Goal: Information Seeking & Learning: Learn about a topic

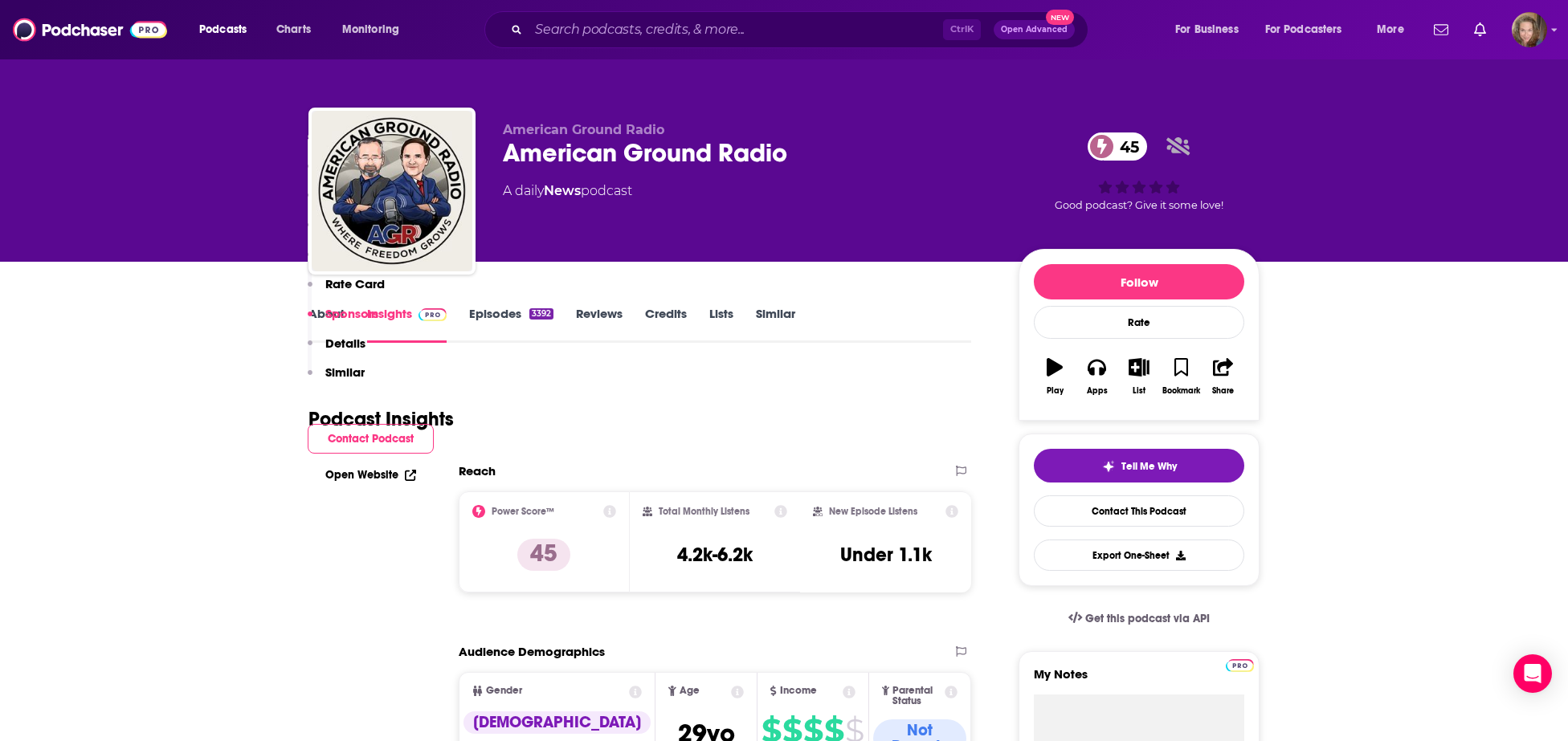
scroll to position [1832, 0]
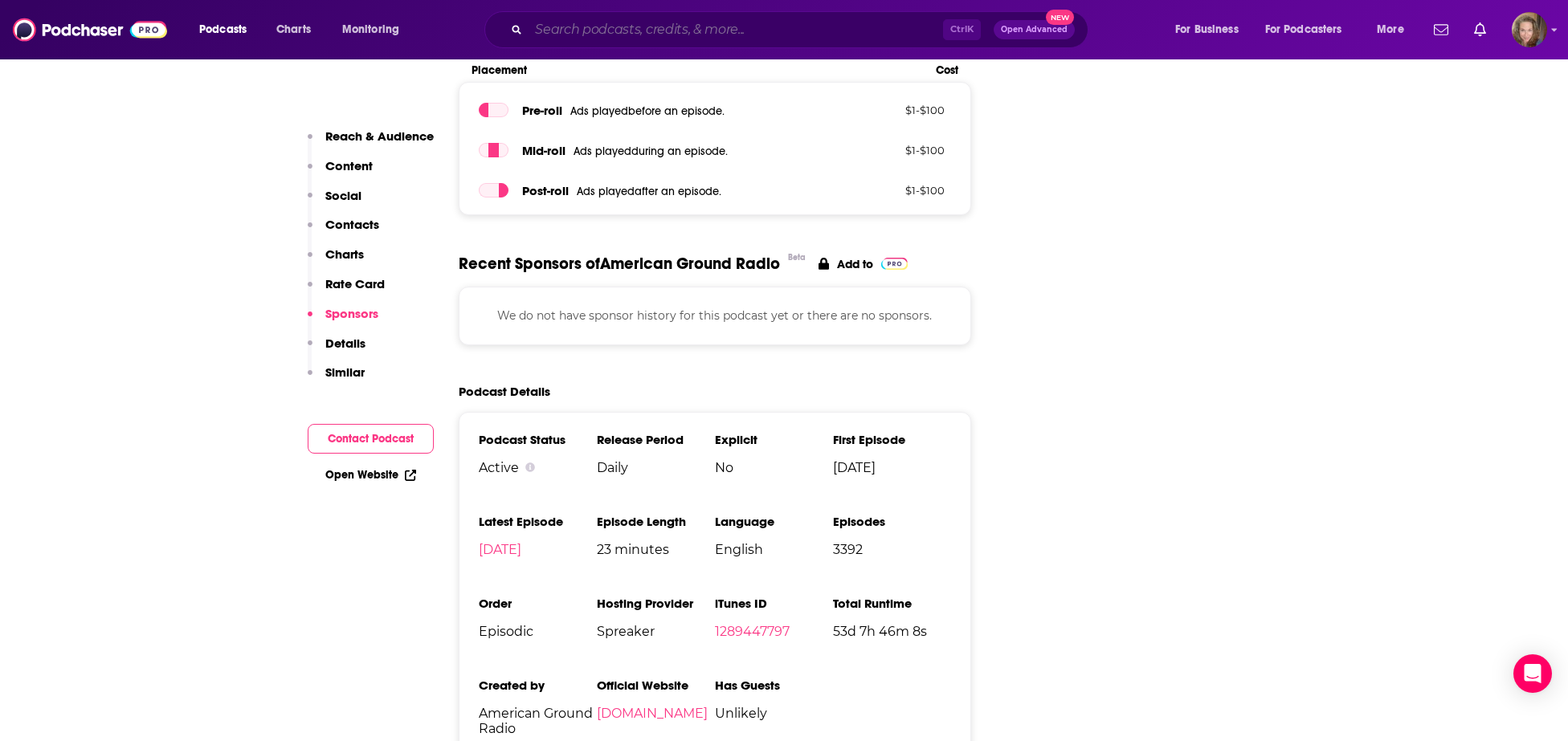
click at [583, 27] on input "Search podcasts, credits, & more..." at bounding box center [735, 30] width 414 height 25
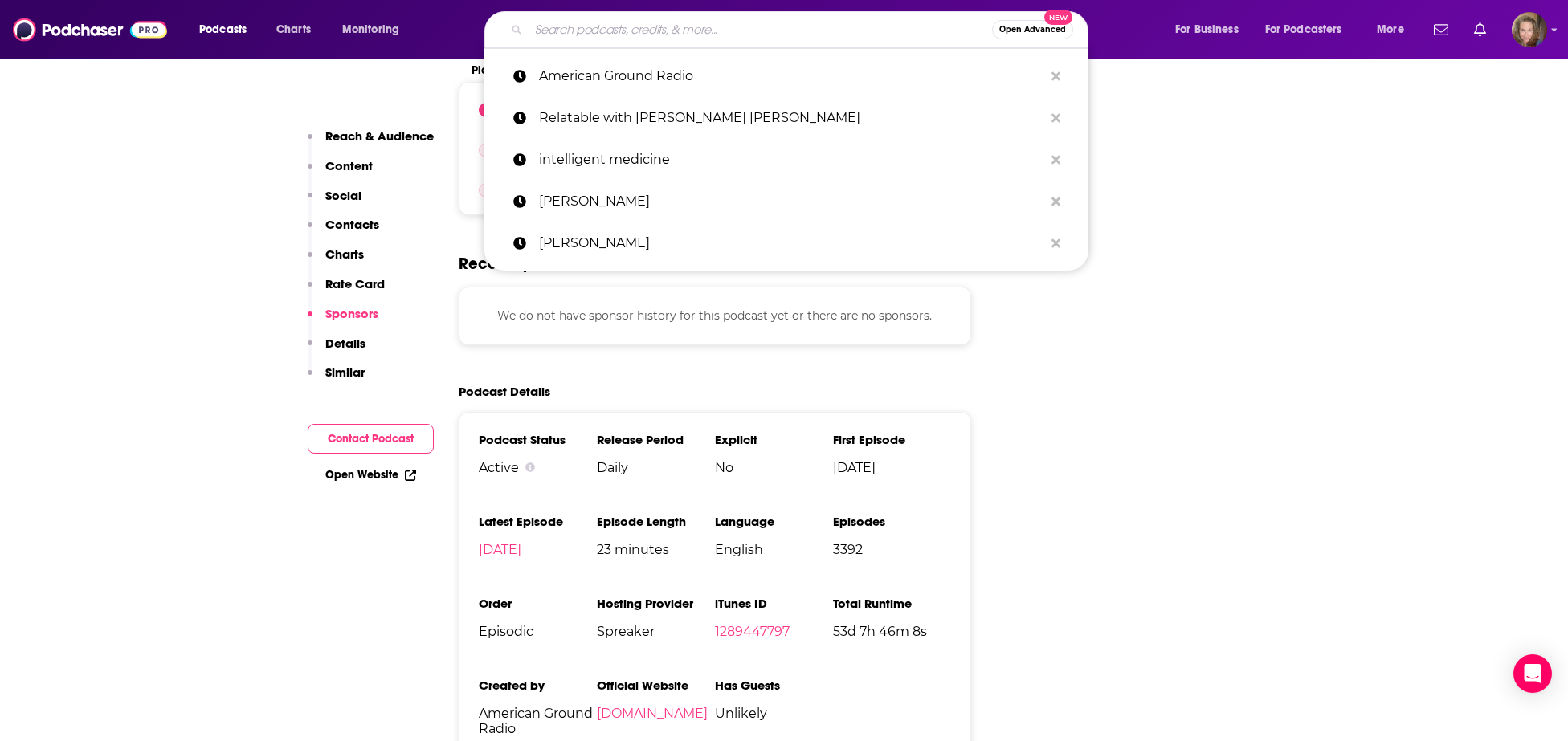
paste input "Flyover Conservatives"
type input "Flyover Conservatives"
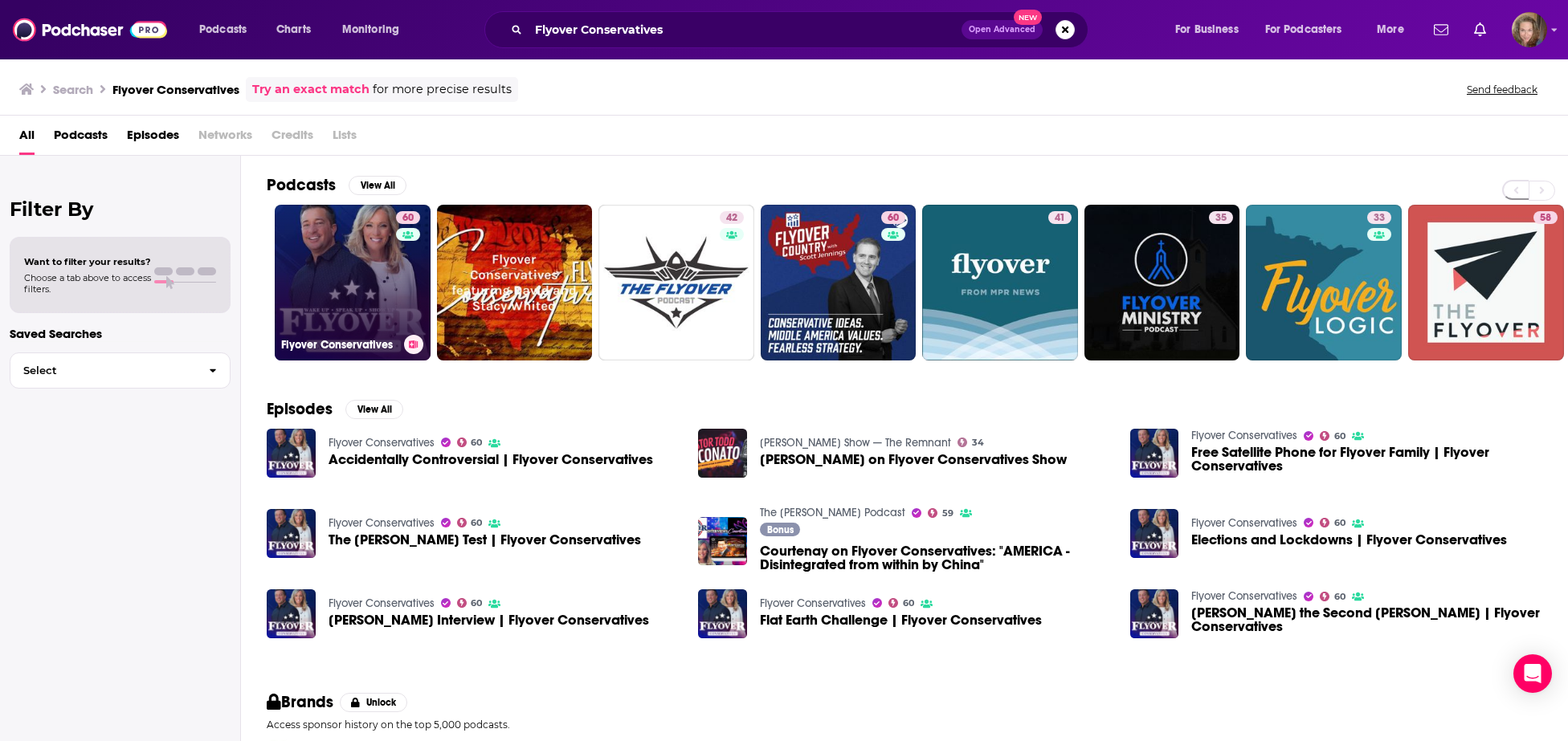
click at [303, 259] on link "60 Flyover Conservatives" at bounding box center [352, 282] width 156 height 156
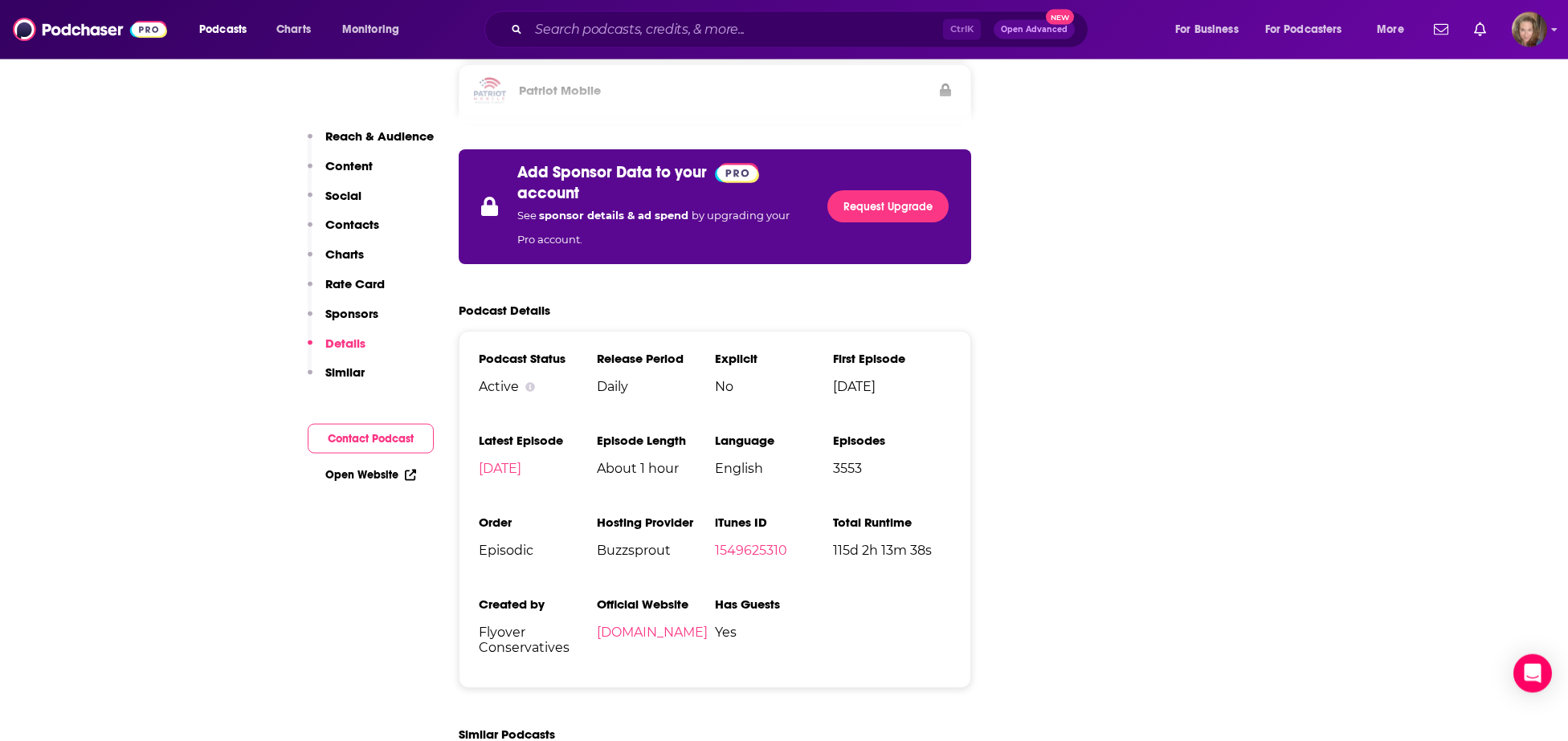
scroll to position [2665, 0]
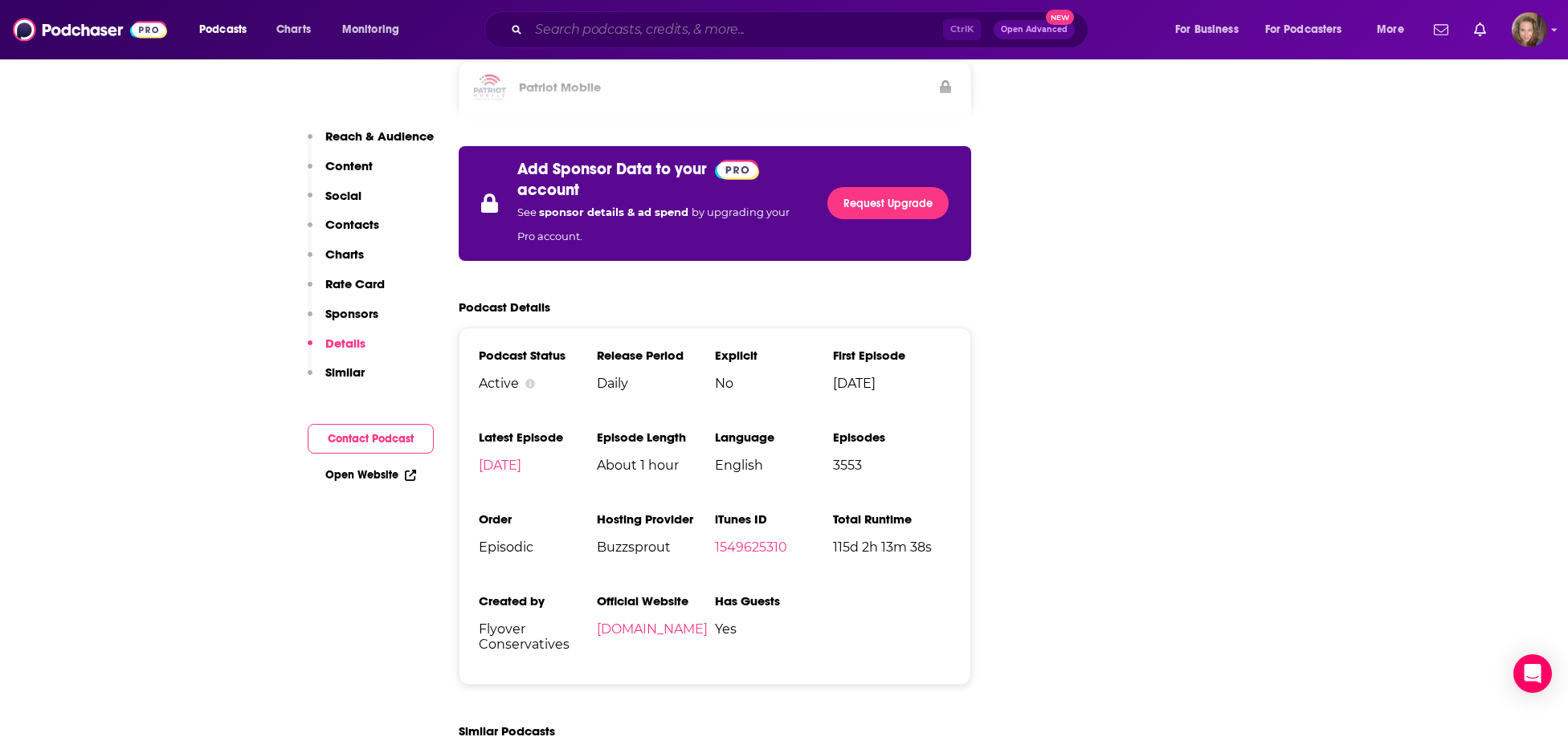
click at [568, 34] on input "Search podcasts, credits, & more..." at bounding box center [735, 30] width 414 height 25
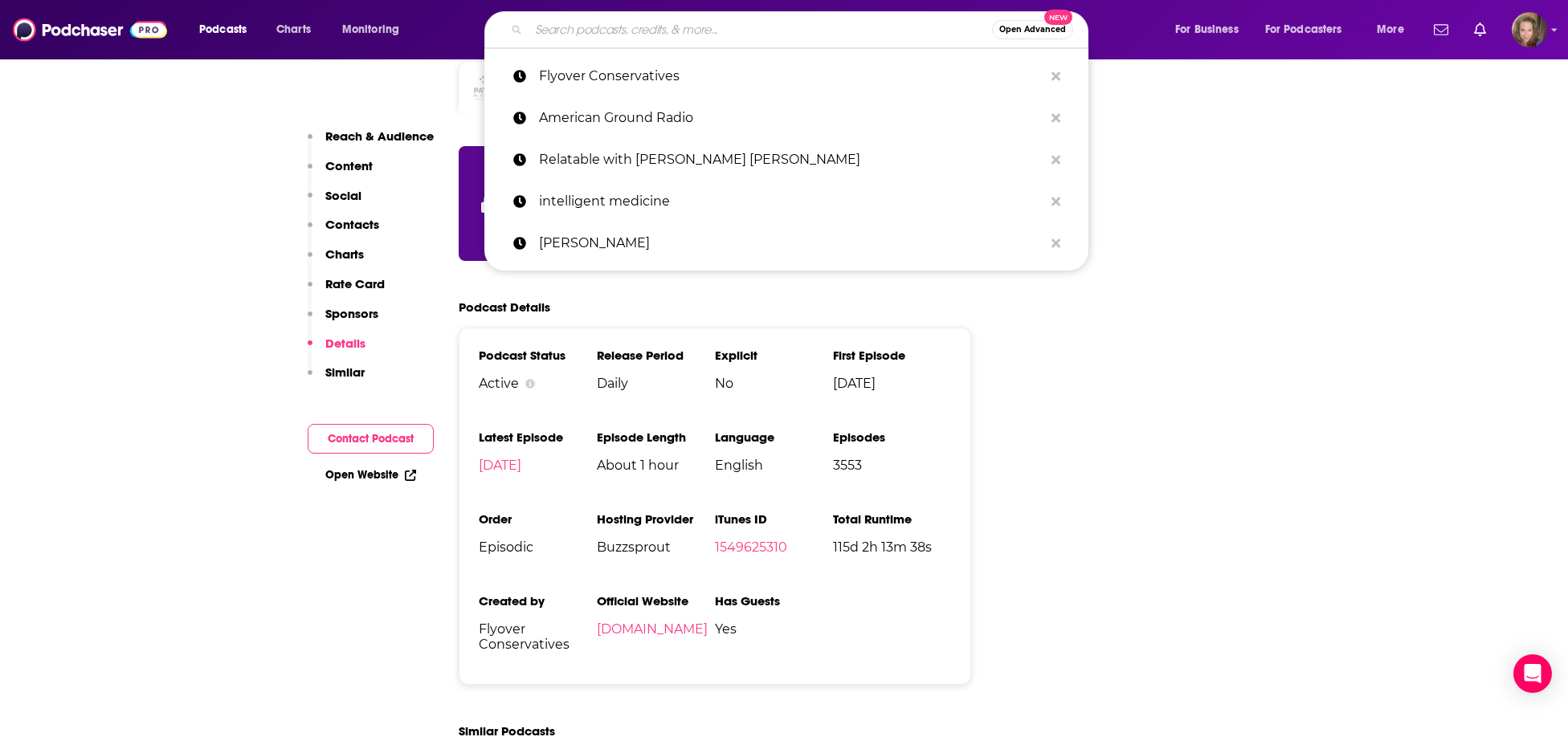
paste input "WAR RAW THE DAILY PODCAST"
type input "WAR RAW THE DAILY PODCAST"
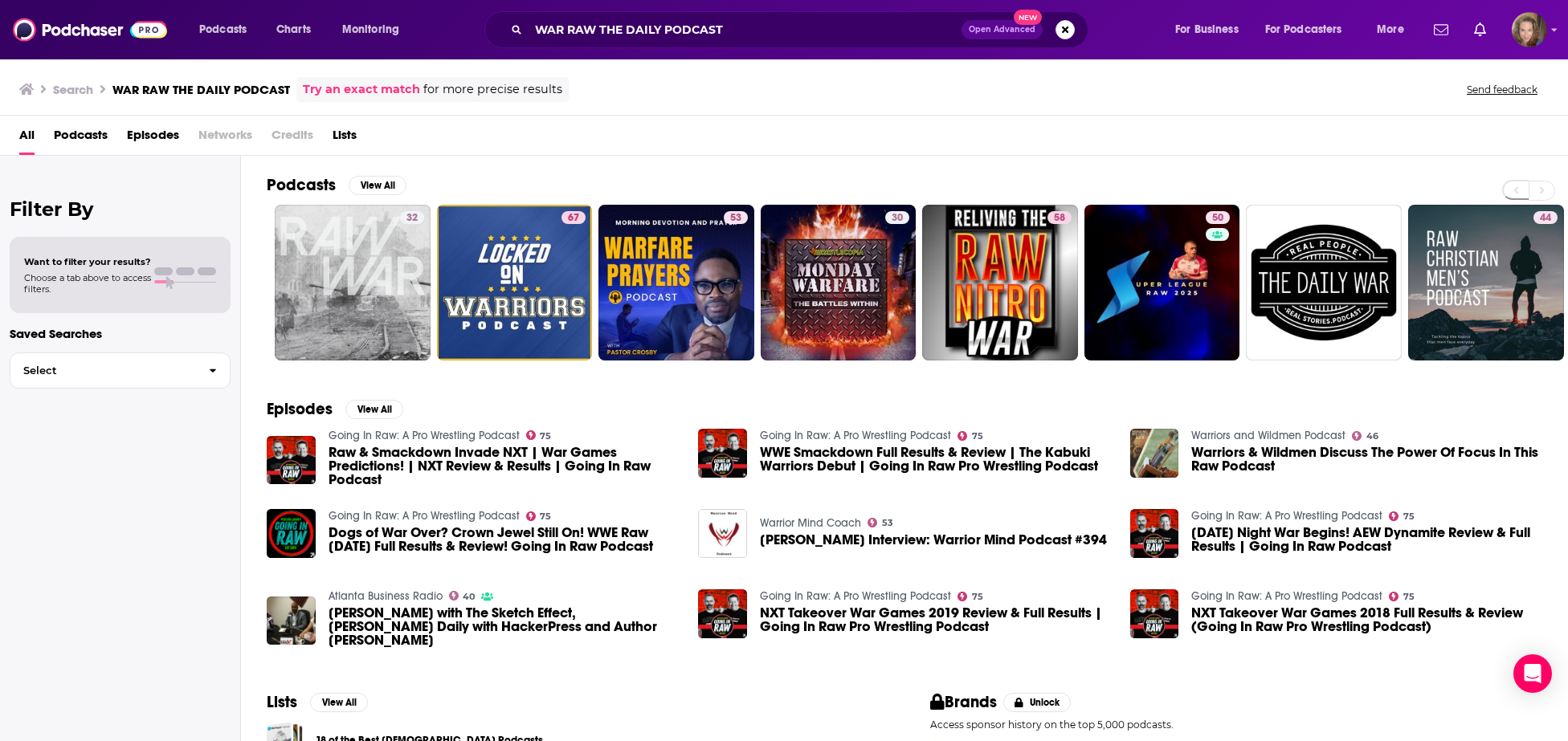
click at [306, 182] on h2 "Podcasts" at bounding box center [301, 185] width 69 height 20
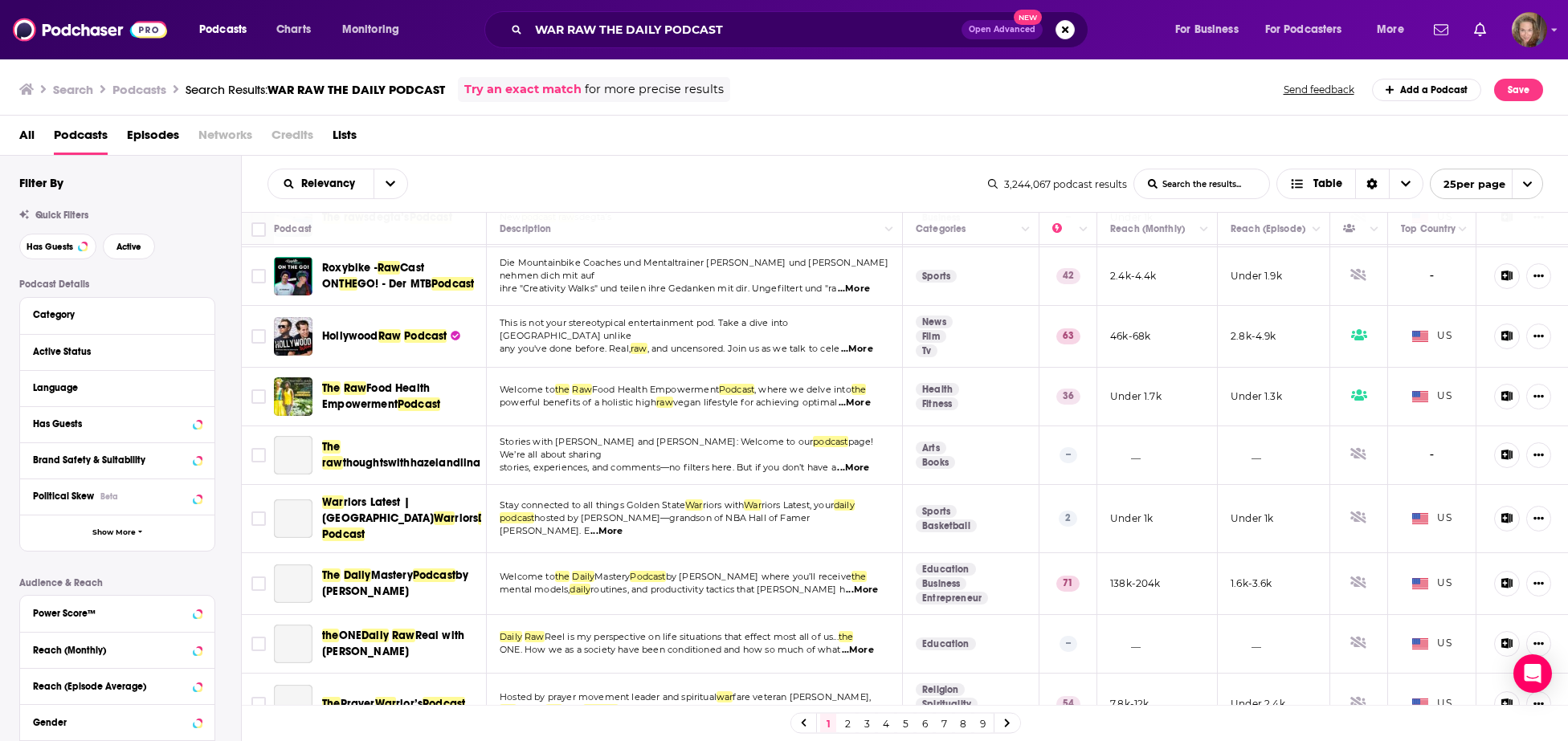
scroll to position [930, 0]
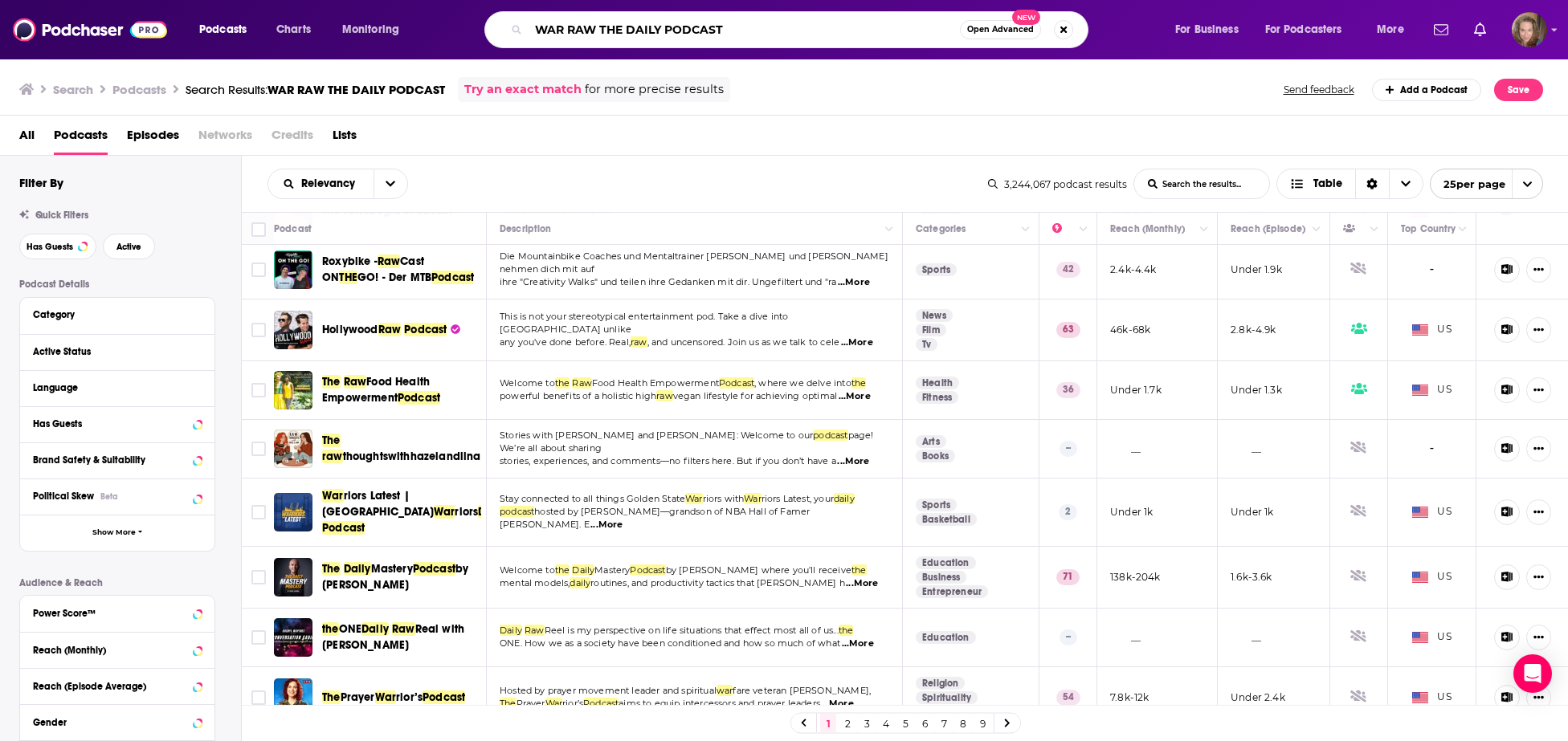
drag, startPoint x: 738, startPoint y: 25, endPoint x: 451, endPoint y: 25, distance: 287.0
click at [528, 25] on input "WAR RAW THE DAILY PODCAST" at bounding box center [744, 30] width 432 height 25
type input "a"
type input "[PERSON_NAME]"
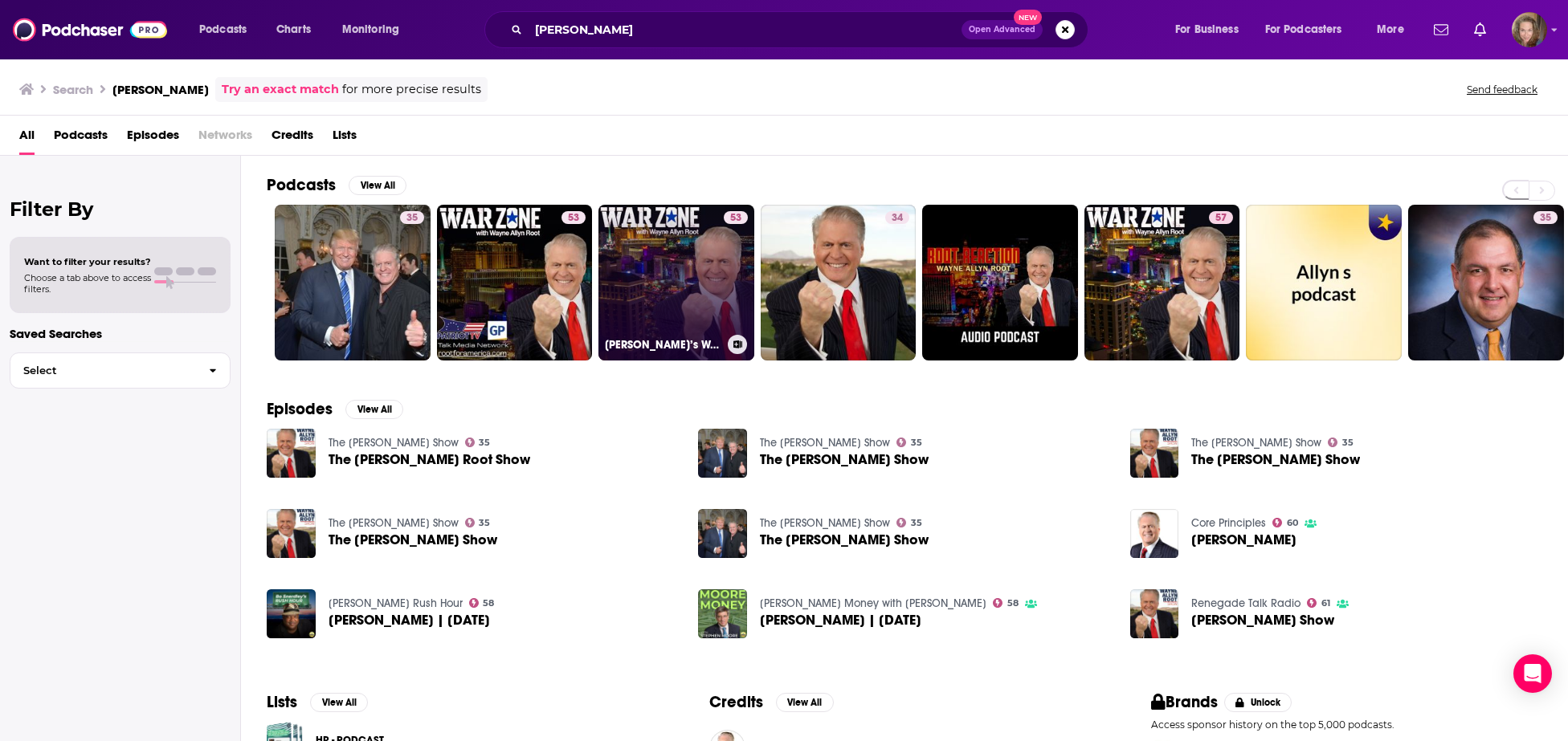
click at [662, 279] on link "53 [PERSON_NAME]’s WAR Zone (Audio)" at bounding box center [676, 282] width 156 height 156
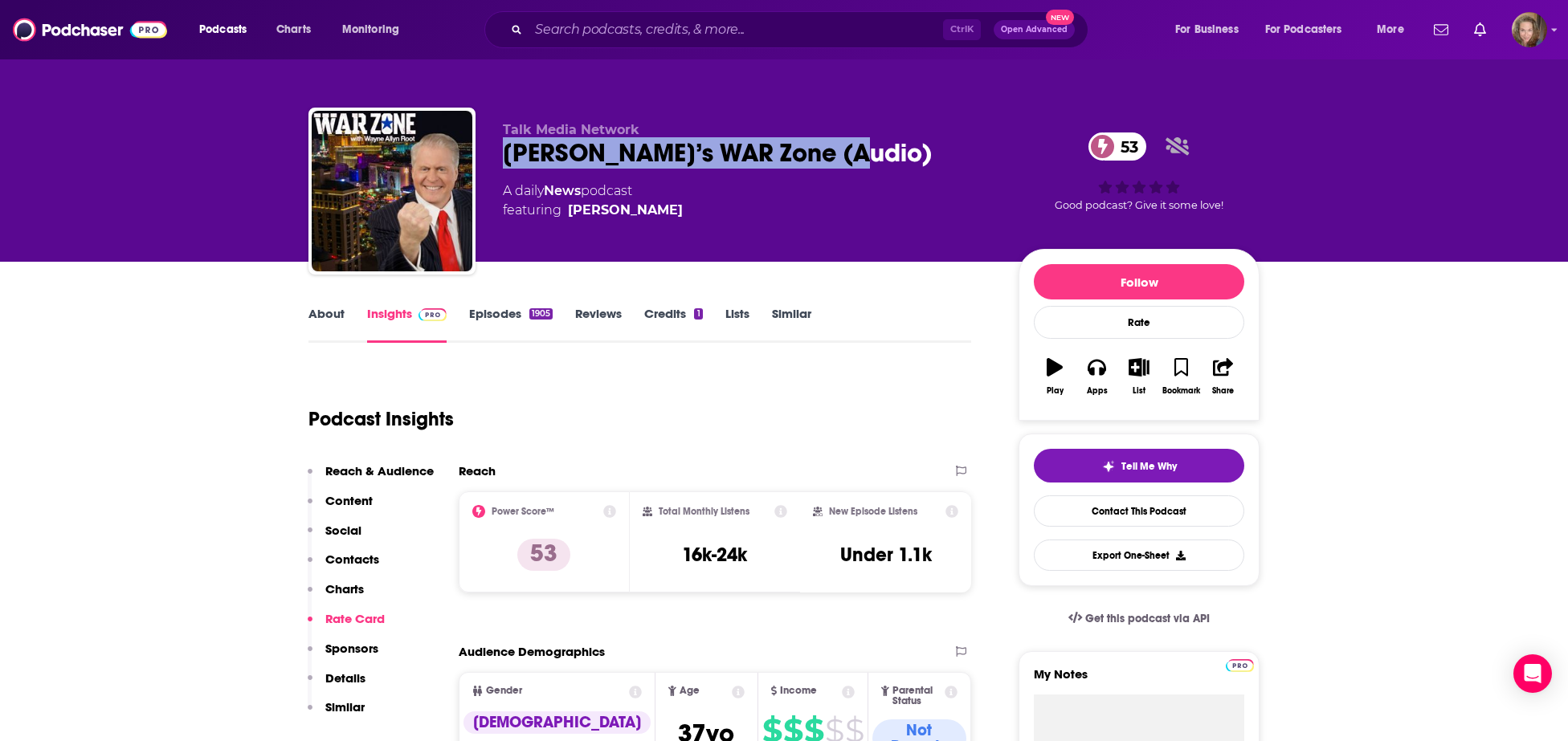
drag, startPoint x: 507, startPoint y: 153, endPoint x: 847, endPoint y: 160, distance: 340.1
click at [847, 160] on div "[PERSON_NAME]’s WAR Zone (Audio) 53" at bounding box center [748, 153] width 490 height 31
copy h2 "[PERSON_NAME]’s WAR Zone"
click at [502, 313] on link "Episodes 1905" at bounding box center [511, 324] width 84 height 37
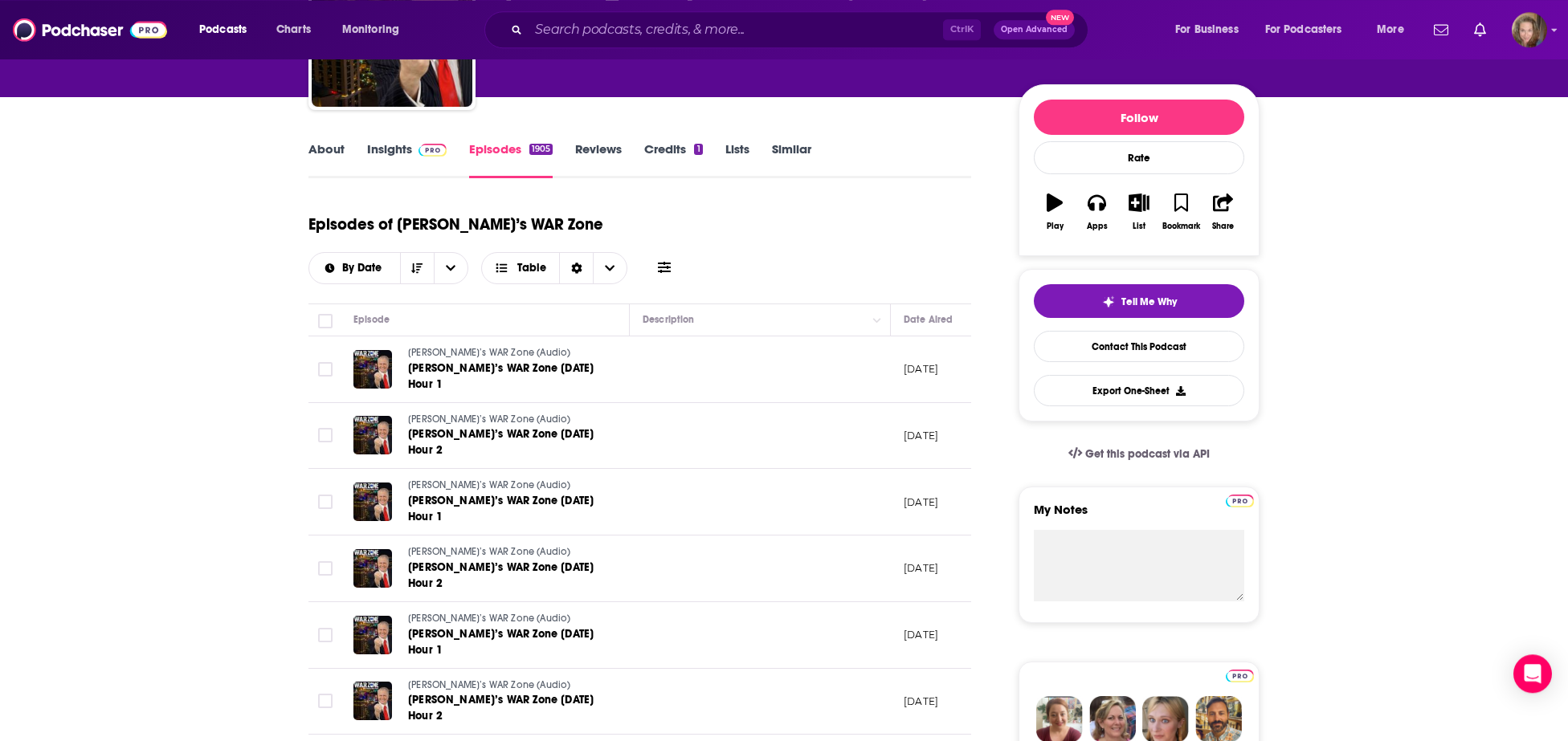
scroll to position [167, 0]
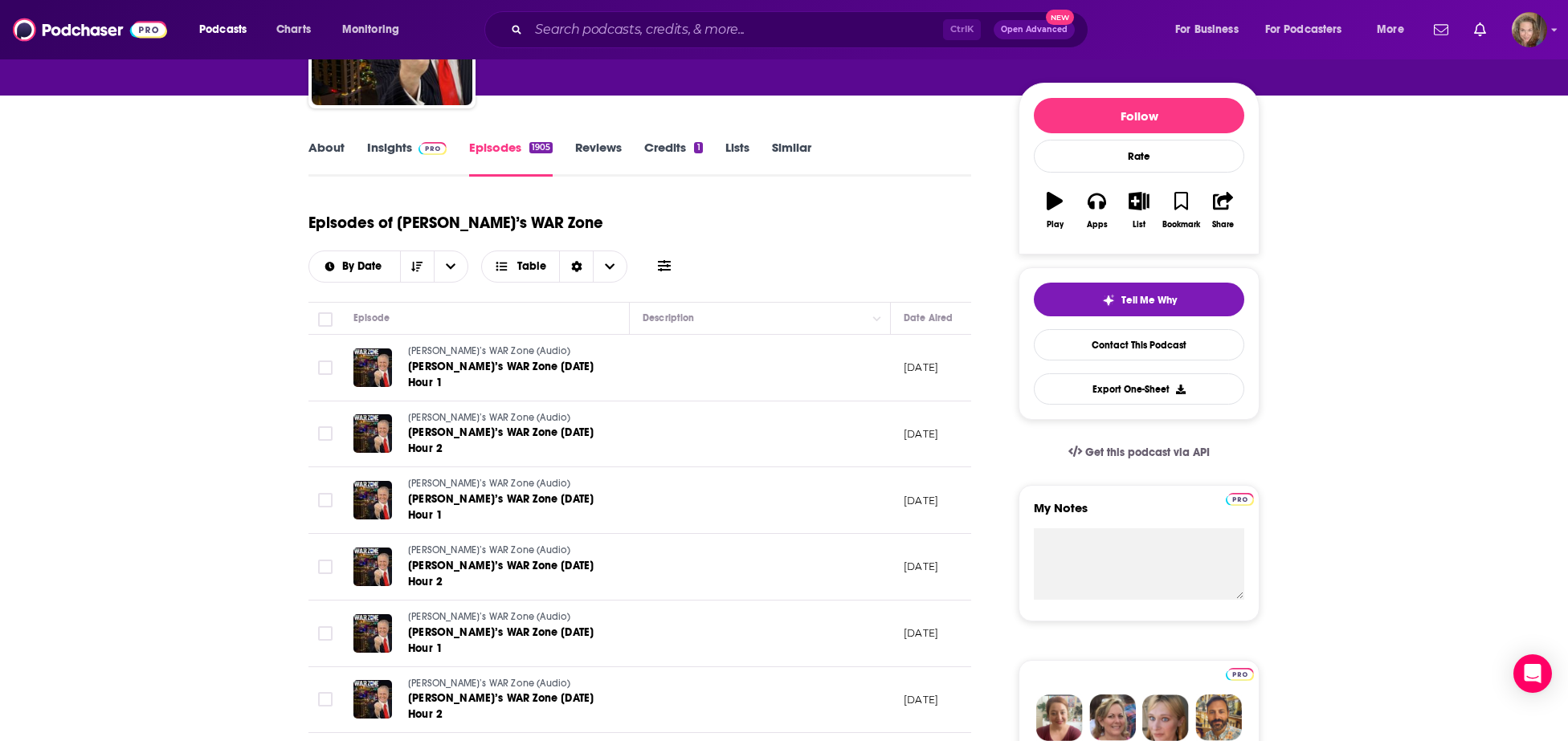
click at [927, 368] on p "[DATE]" at bounding box center [921, 367] width 35 height 14
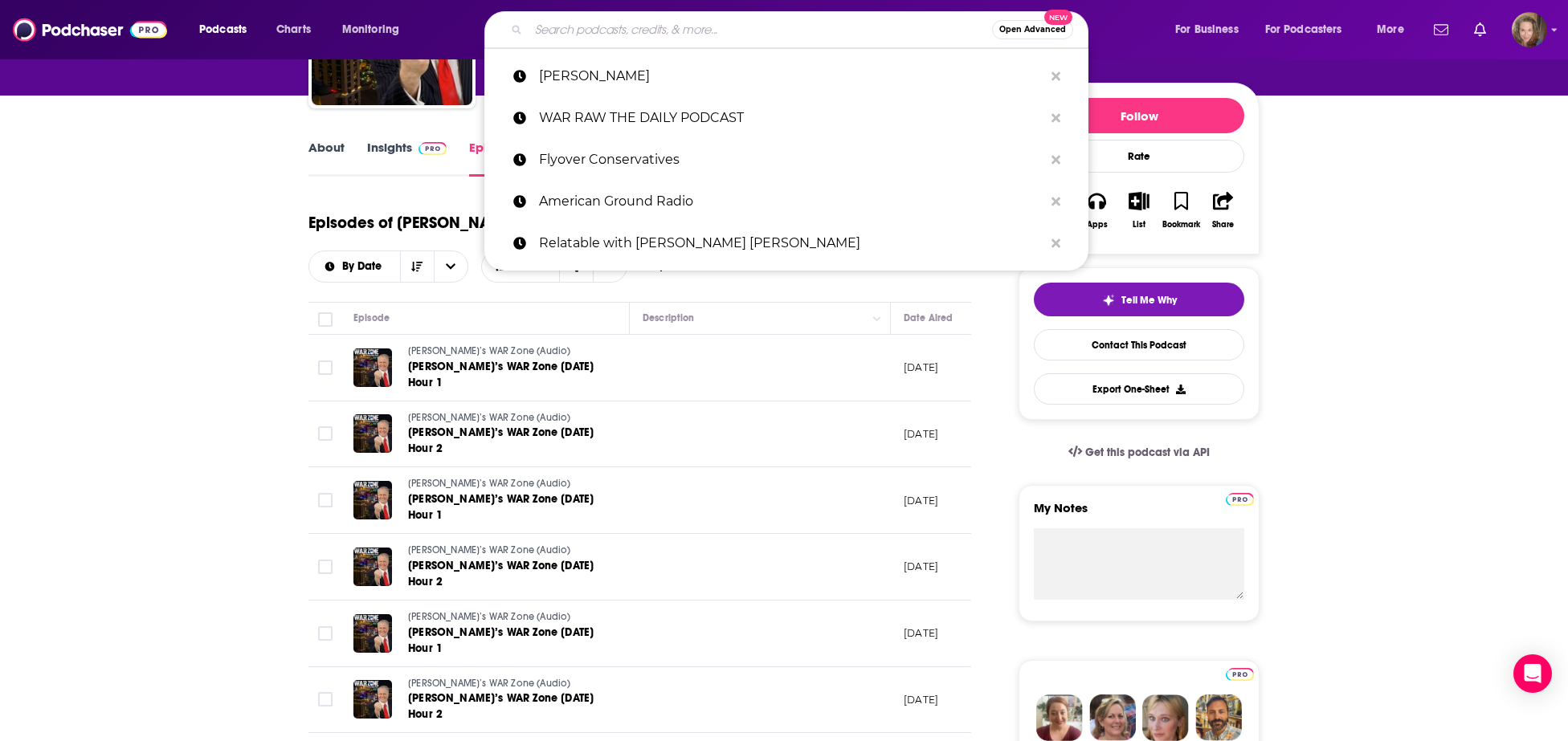
click at [568, 28] on input "Search podcasts, credits, & more..." at bounding box center [759, 30] width 463 height 25
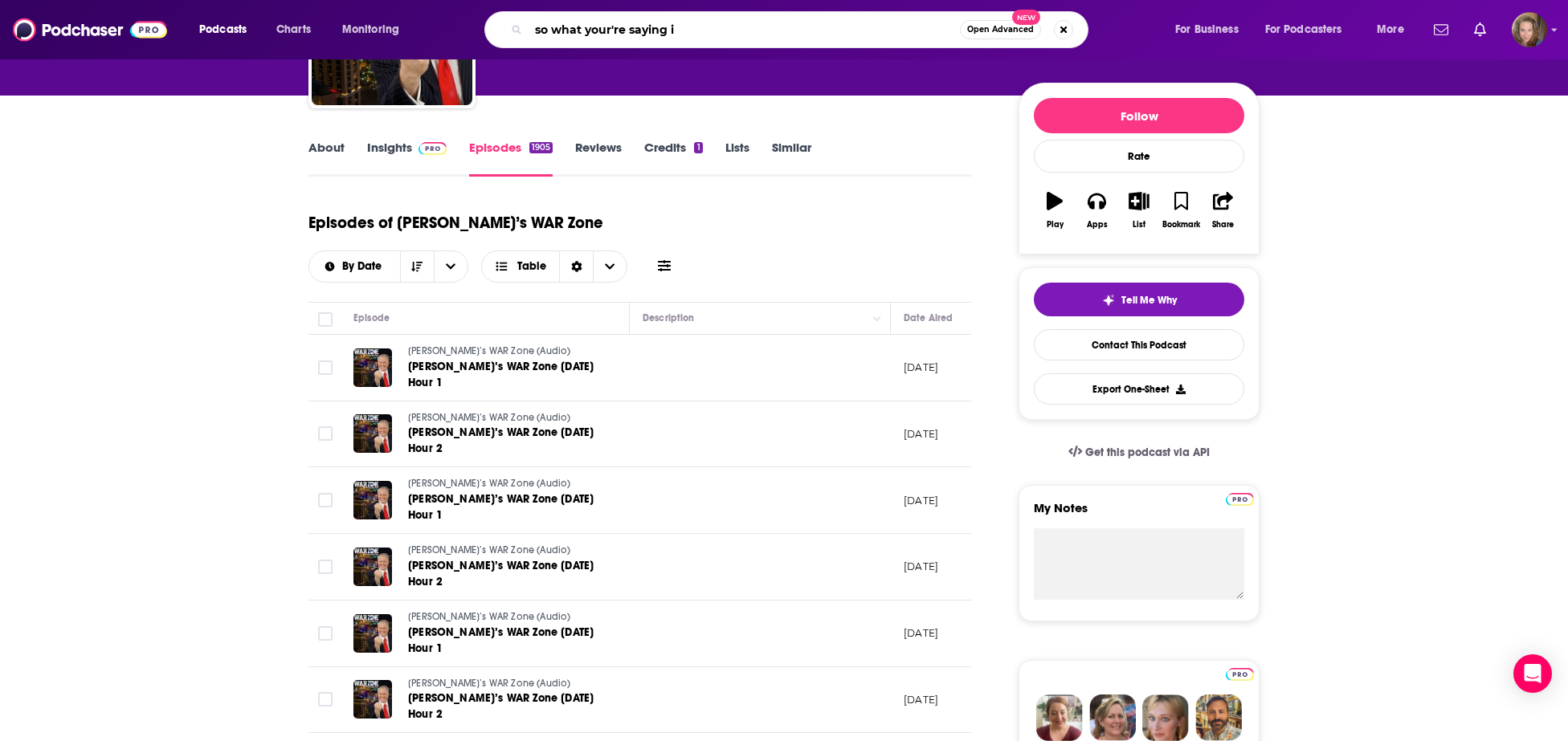
type input "so what your're saying is"
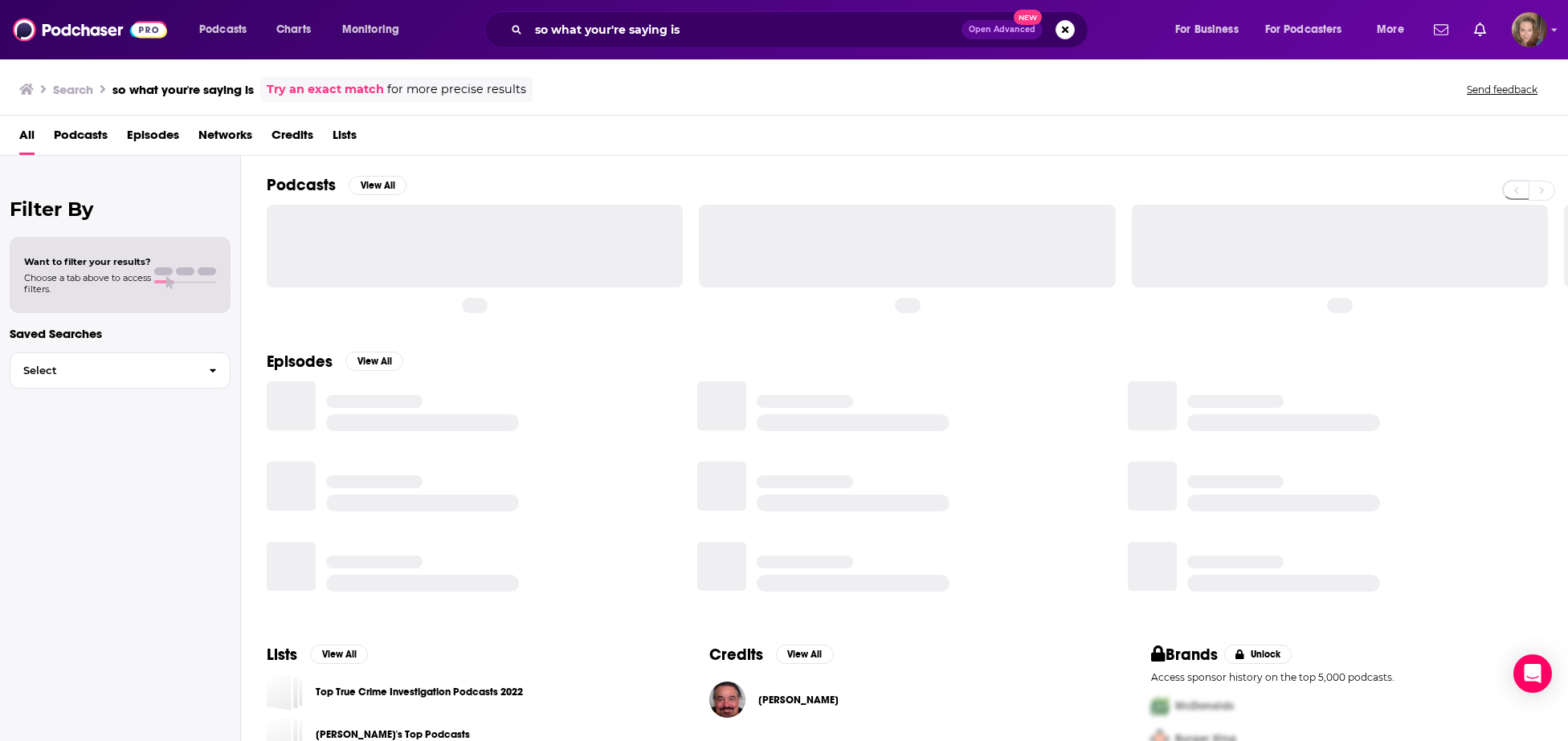
click at [290, 188] on h2 "Podcasts" at bounding box center [301, 185] width 69 height 20
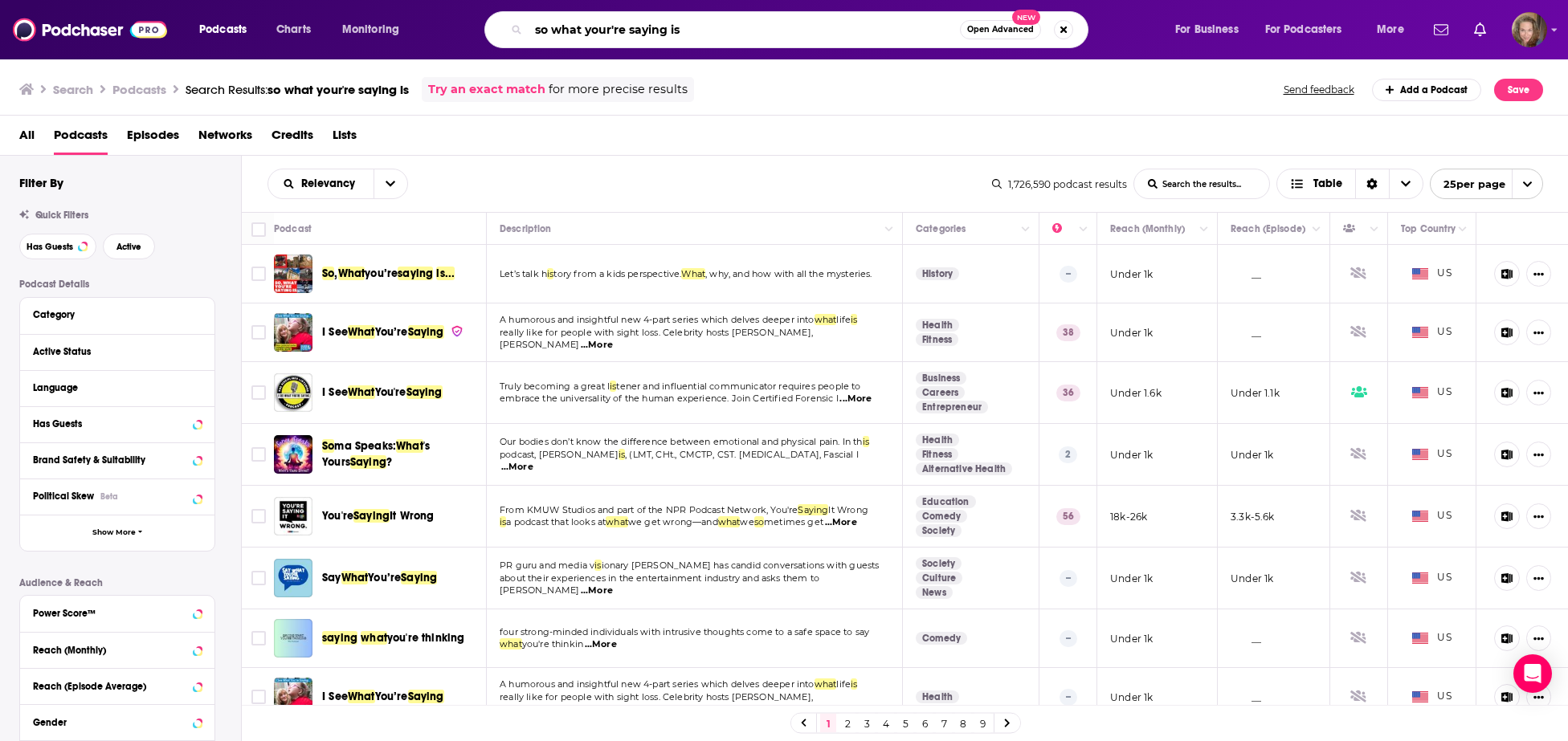
drag, startPoint x: 704, startPoint y: 31, endPoint x: 476, endPoint y: 26, distance: 228.1
click at [528, 26] on input "so what your're saying is" at bounding box center [744, 30] width 432 height 25
paste input "New Culture Forum"
type input "New Culture Forum"
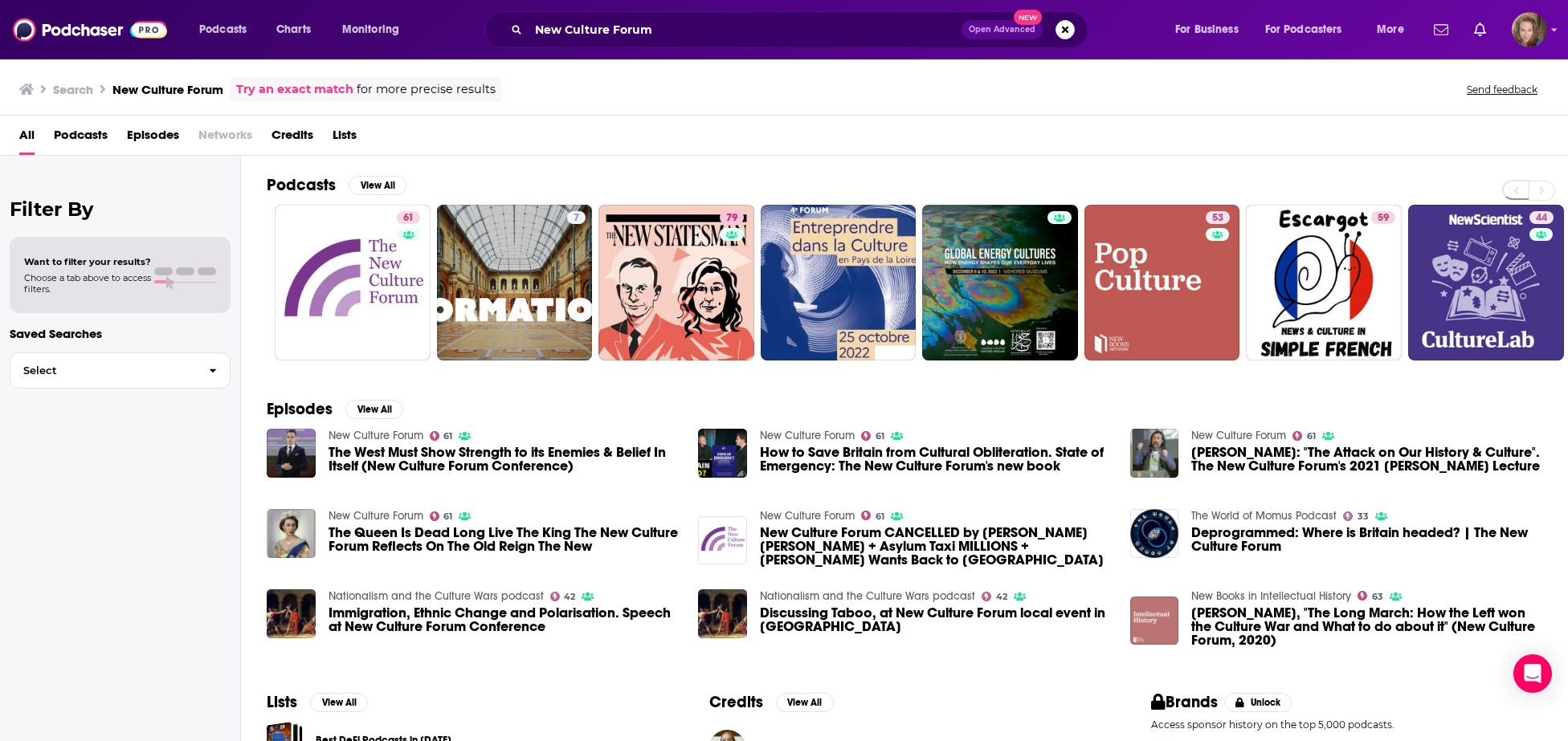
click at [295, 188] on h2 "Podcasts" at bounding box center [301, 185] width 69 height 20
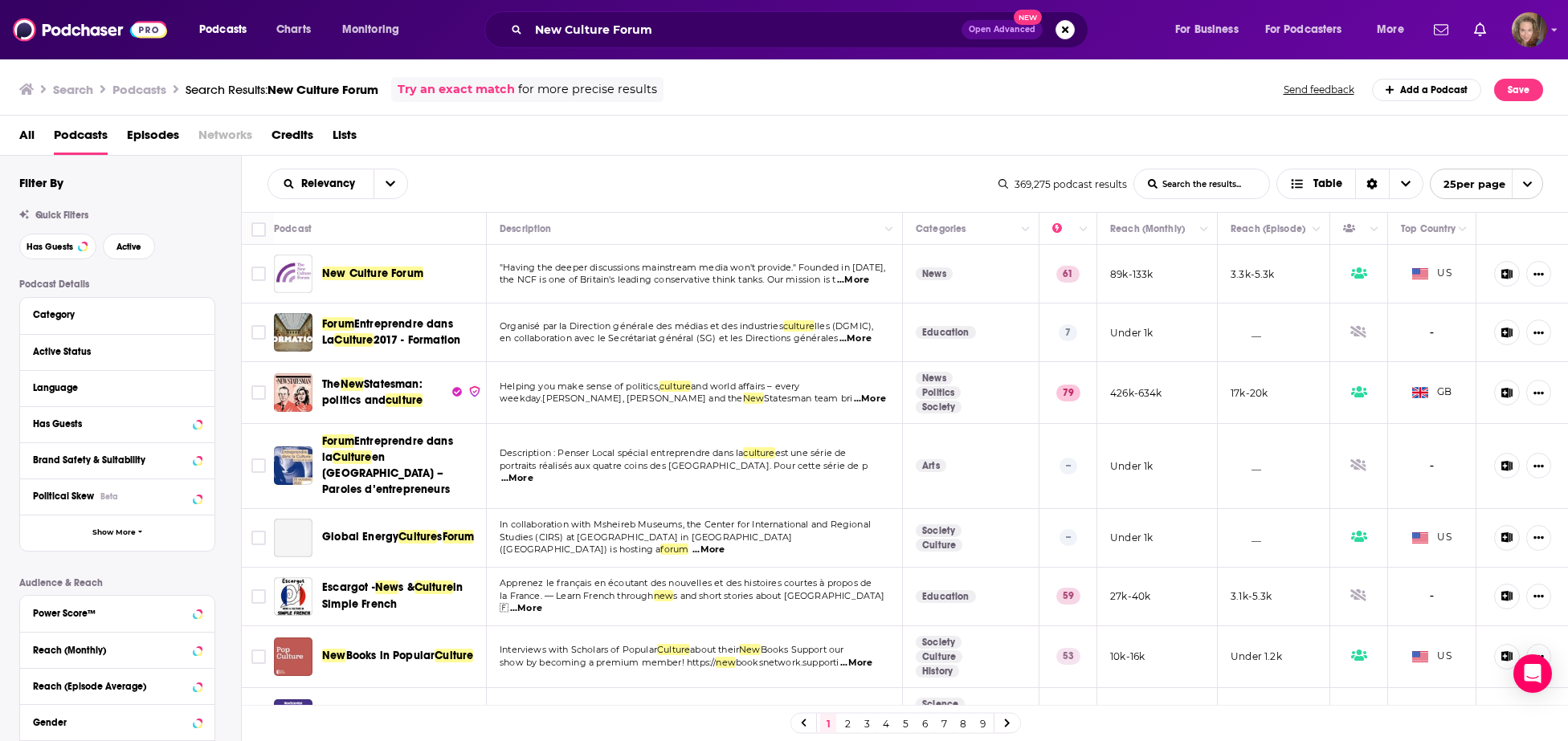
click at [333, 268] on span "New Culture Forum" at bounding box center [372, 273] width 101 height 14
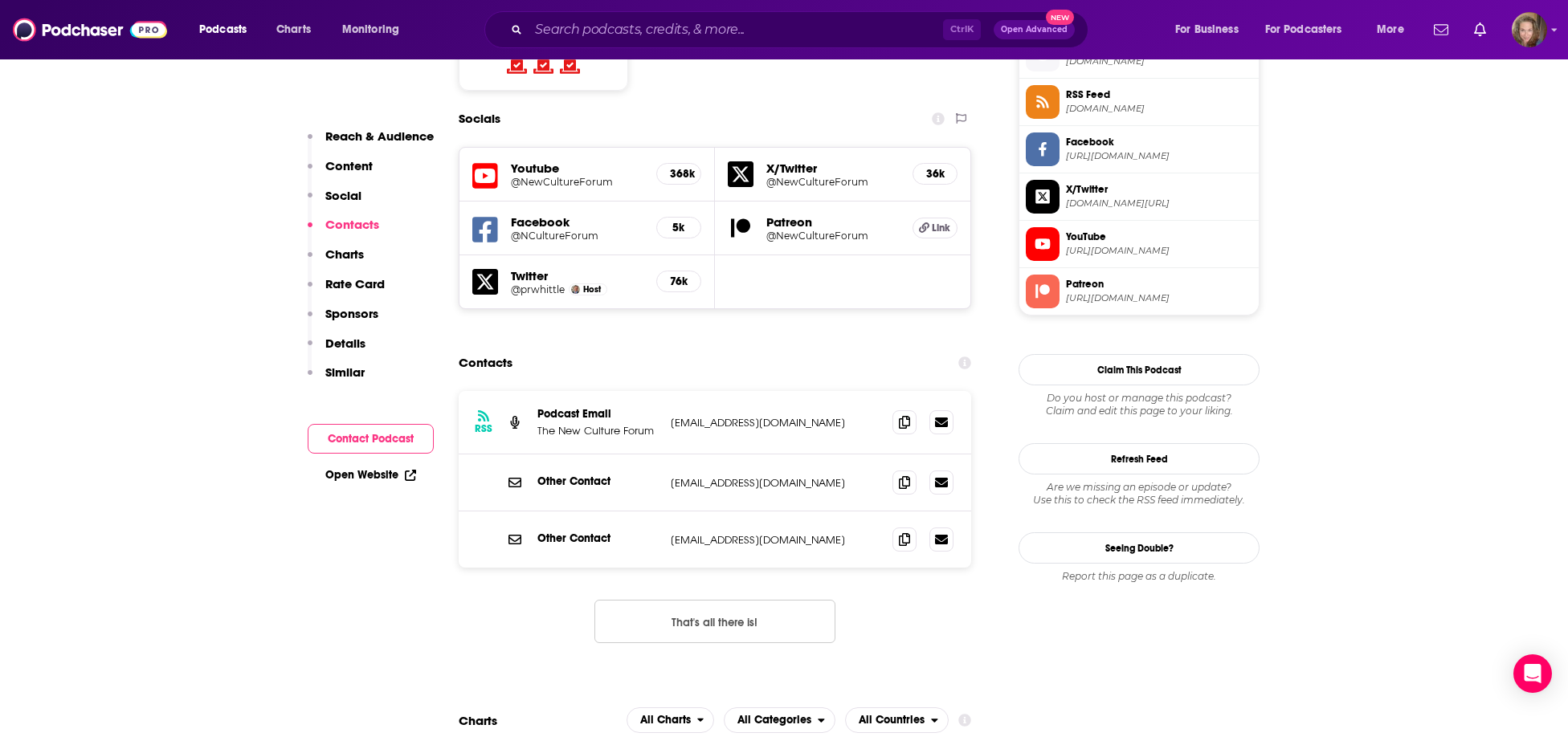
scroll to position [500, 0]
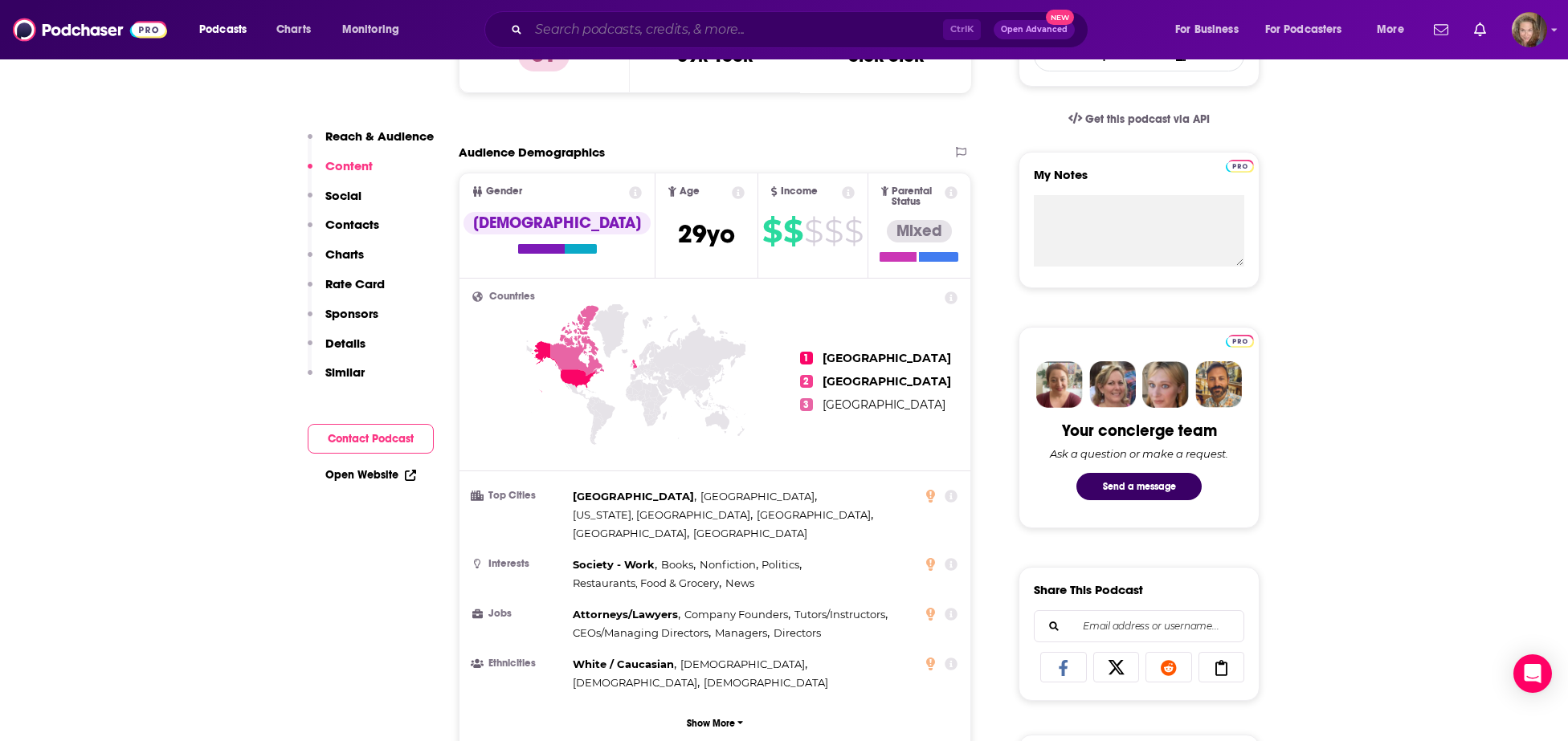
click at [583, 33] on input "Search podcasts, credits, & more..." at bounding box center [735, 30] width 414 height 25
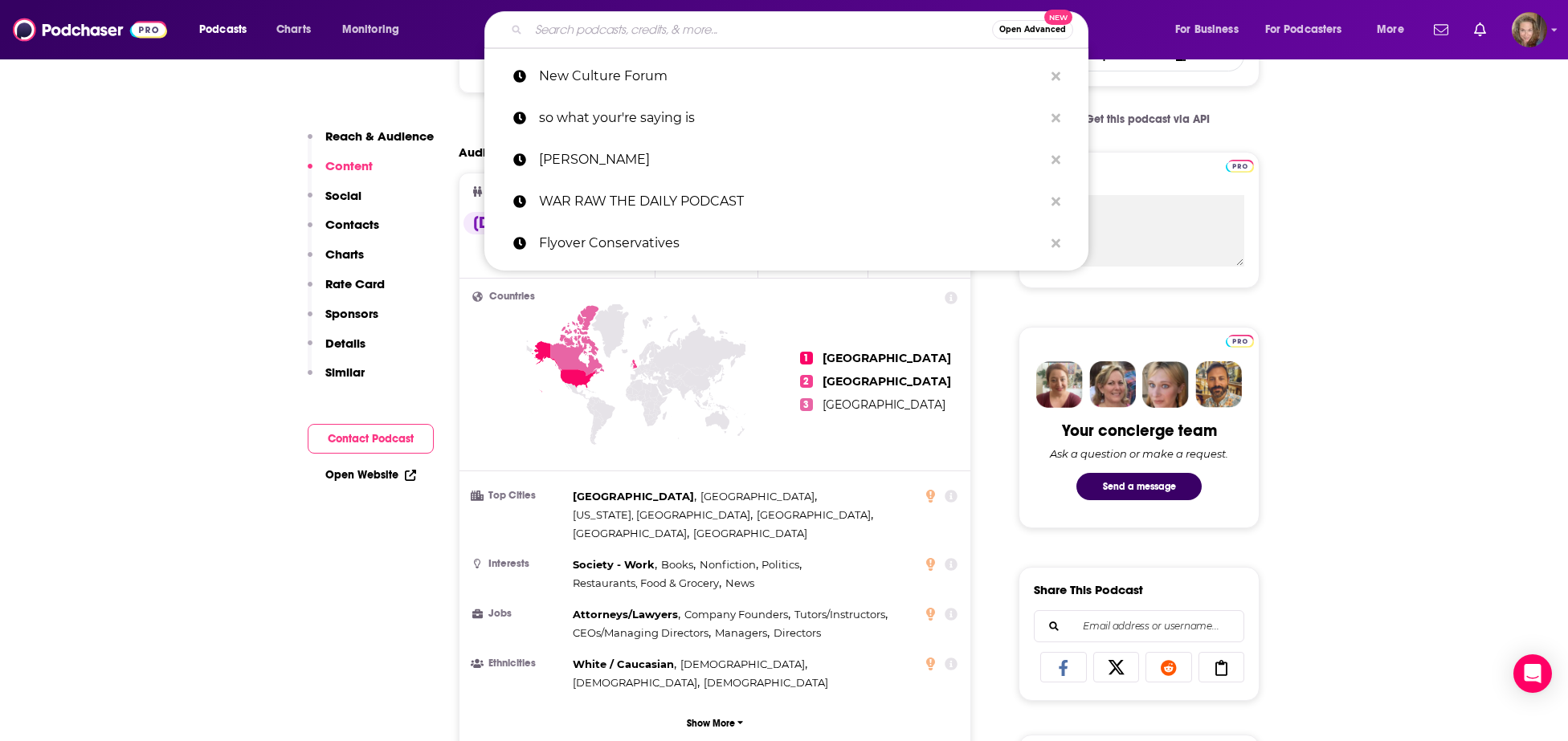
paste input "What's Right Show"
type input "What's Right Show"
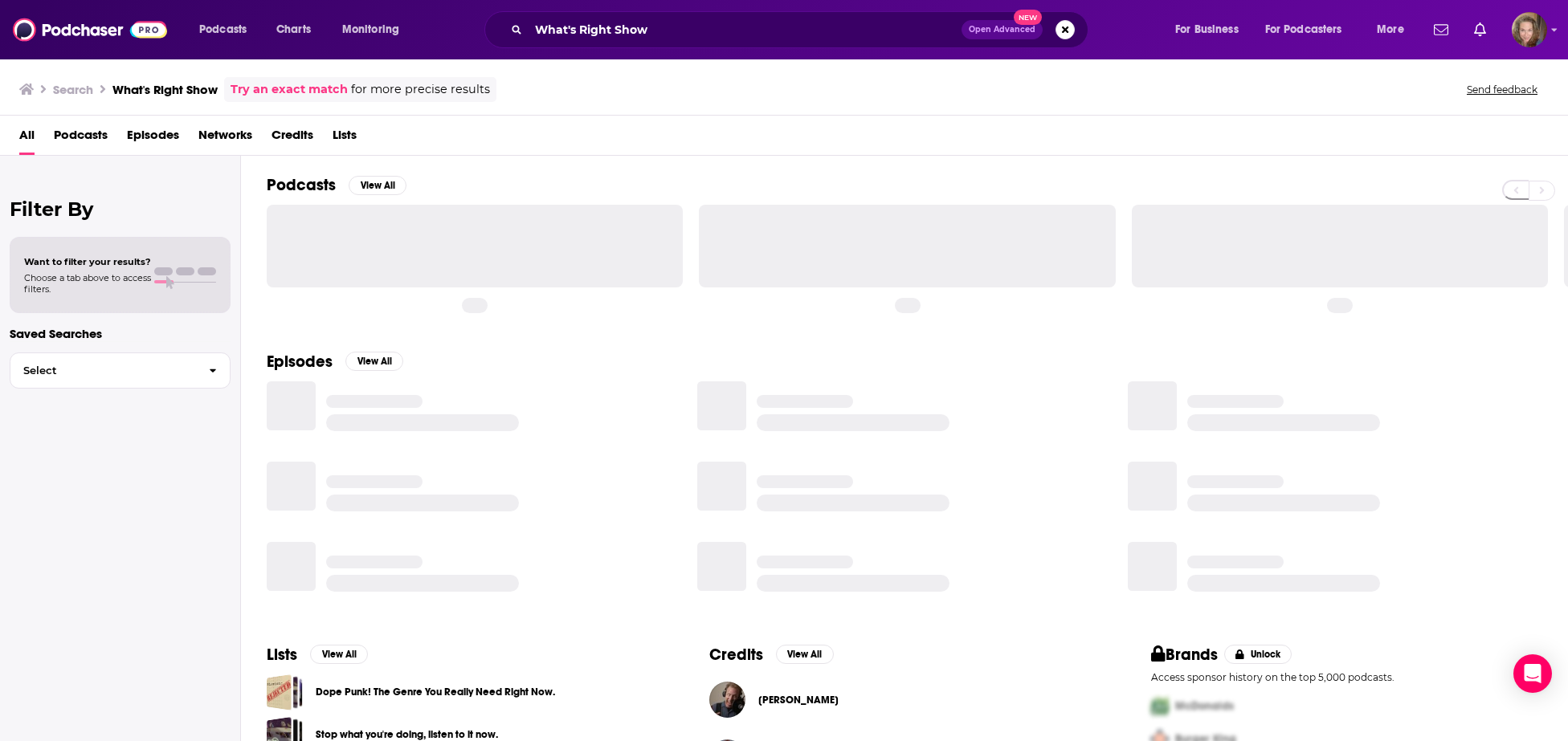
click at [280, 180] on h2 "Podcasts" at bounding box center [301, 185] width 69 height 20
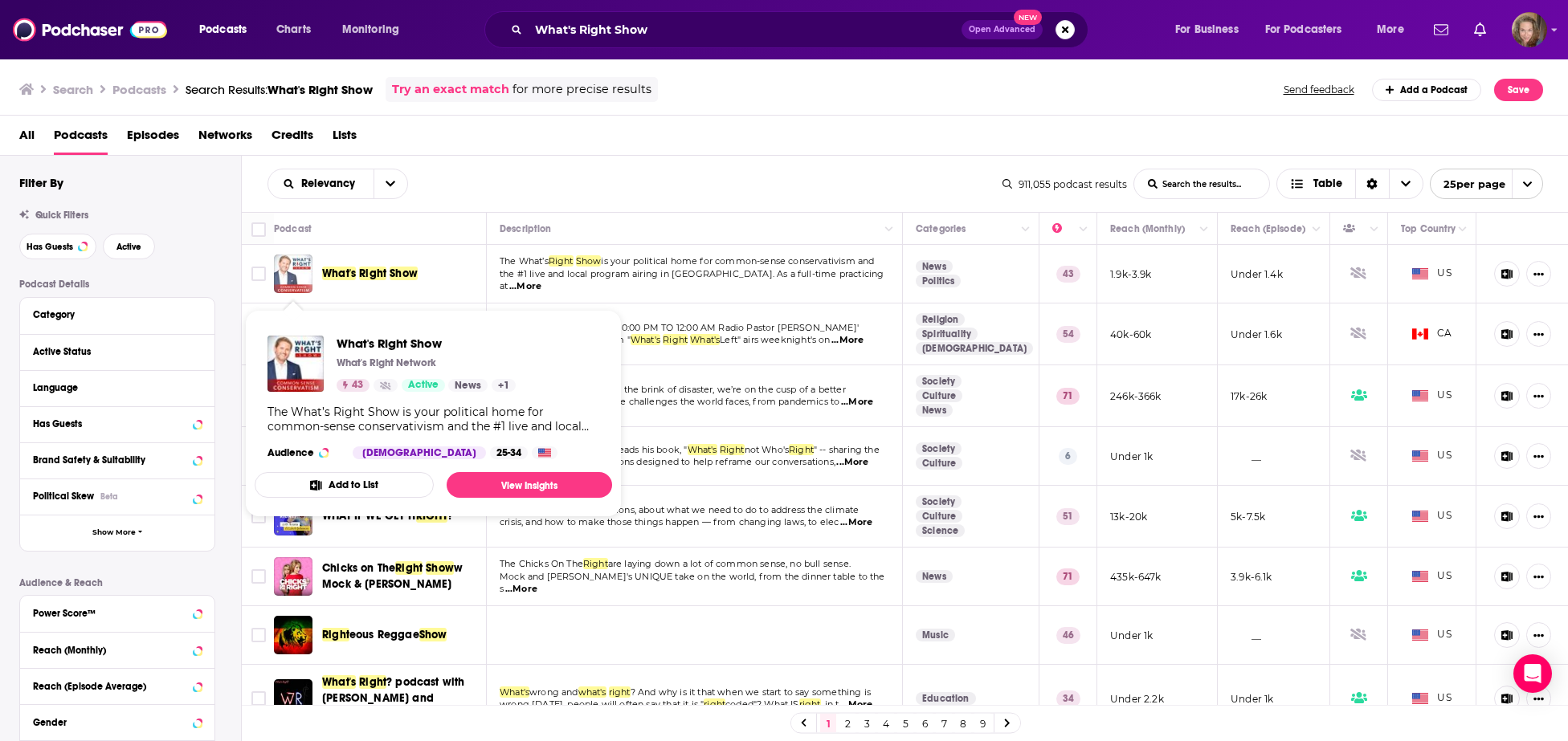
click at [290, 276] on img "What's Right Show" at bounding box center [293, 274] width 38 height 38
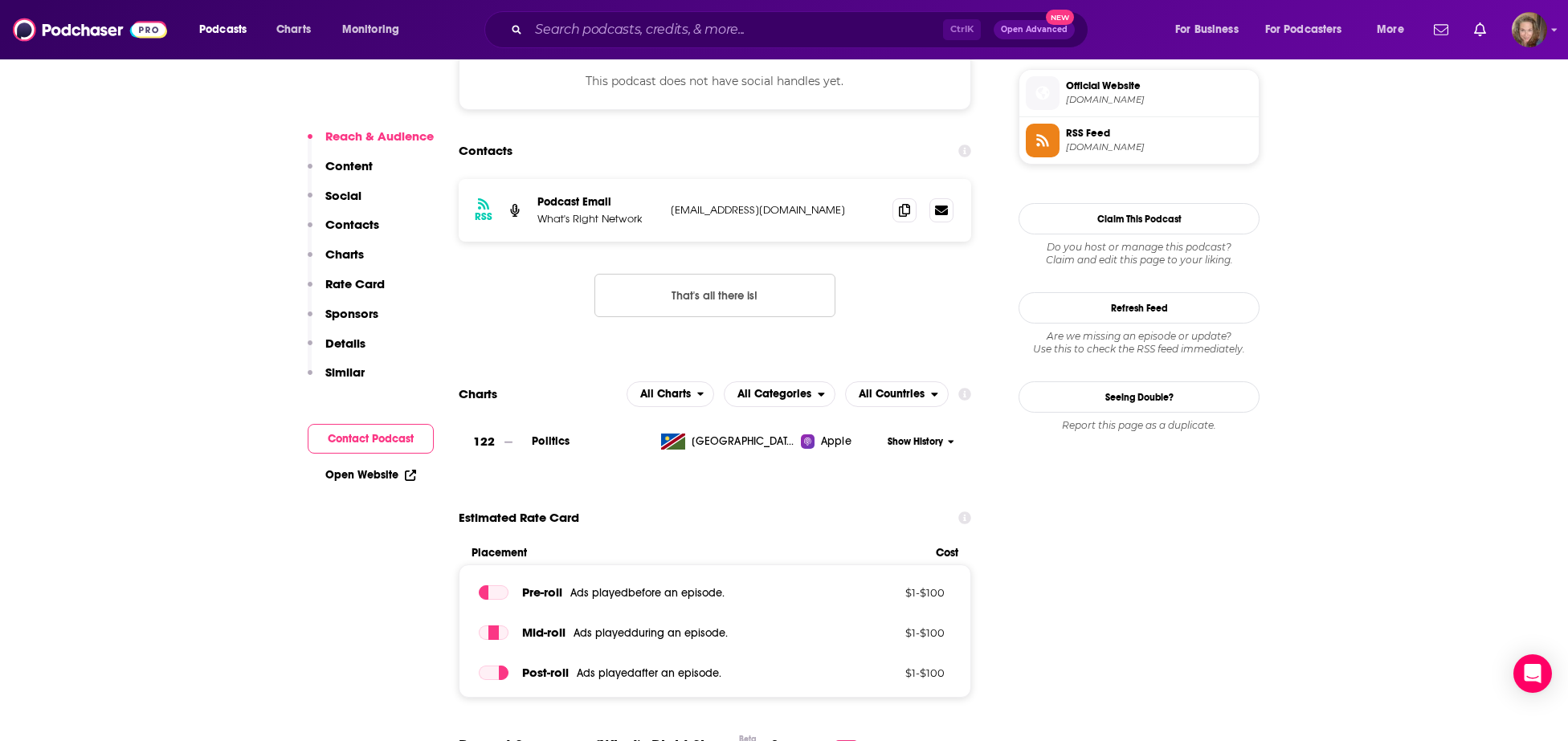
scroll to position [1832, 0]
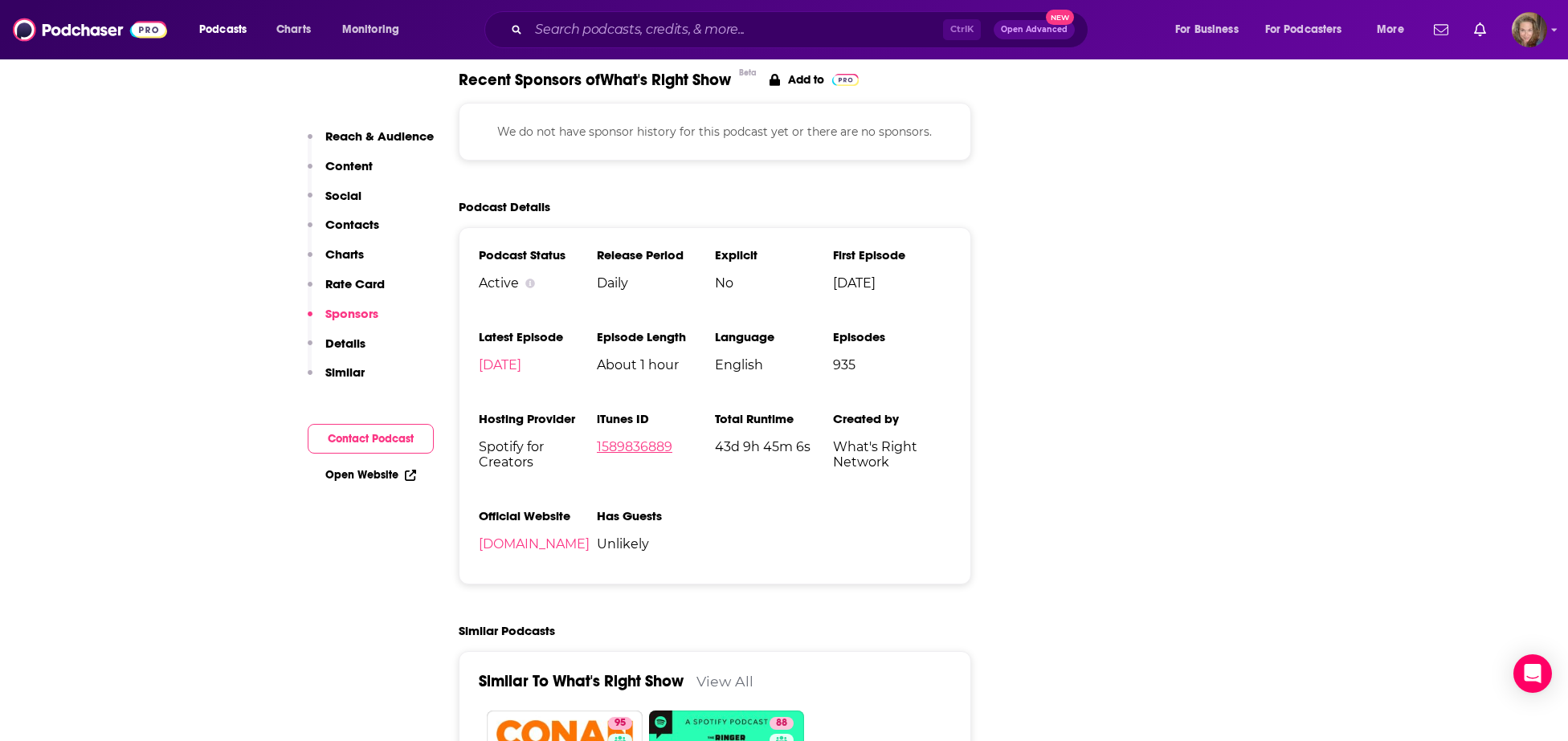
click at [643, 453] on link "1589836889" at bounding box center [634, 447] width 76 height 15
click at [616, 31] on input "Search podcasts, credits, & more..." at bounding box center [735, 30] width 414 height 25
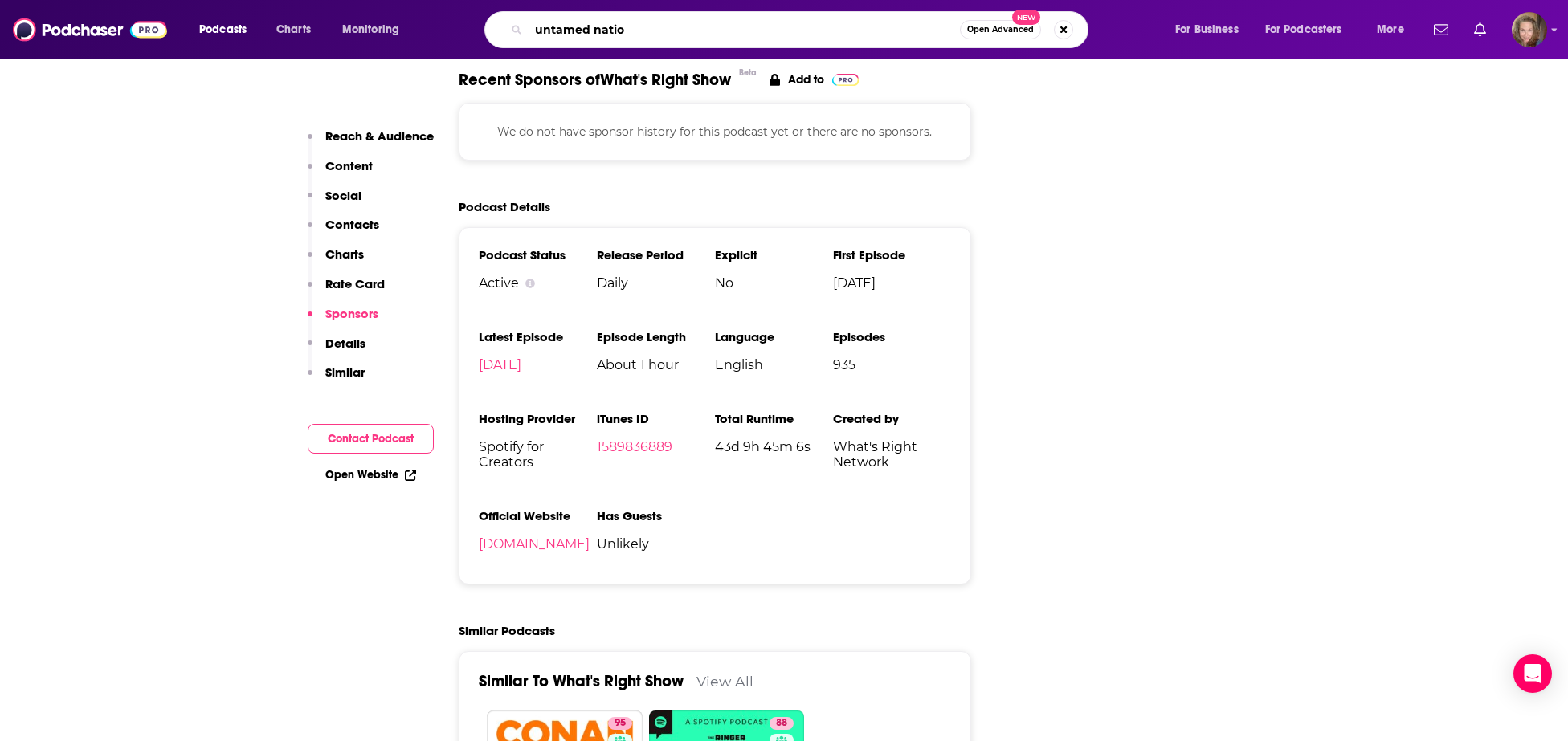
type input "untamed nation"
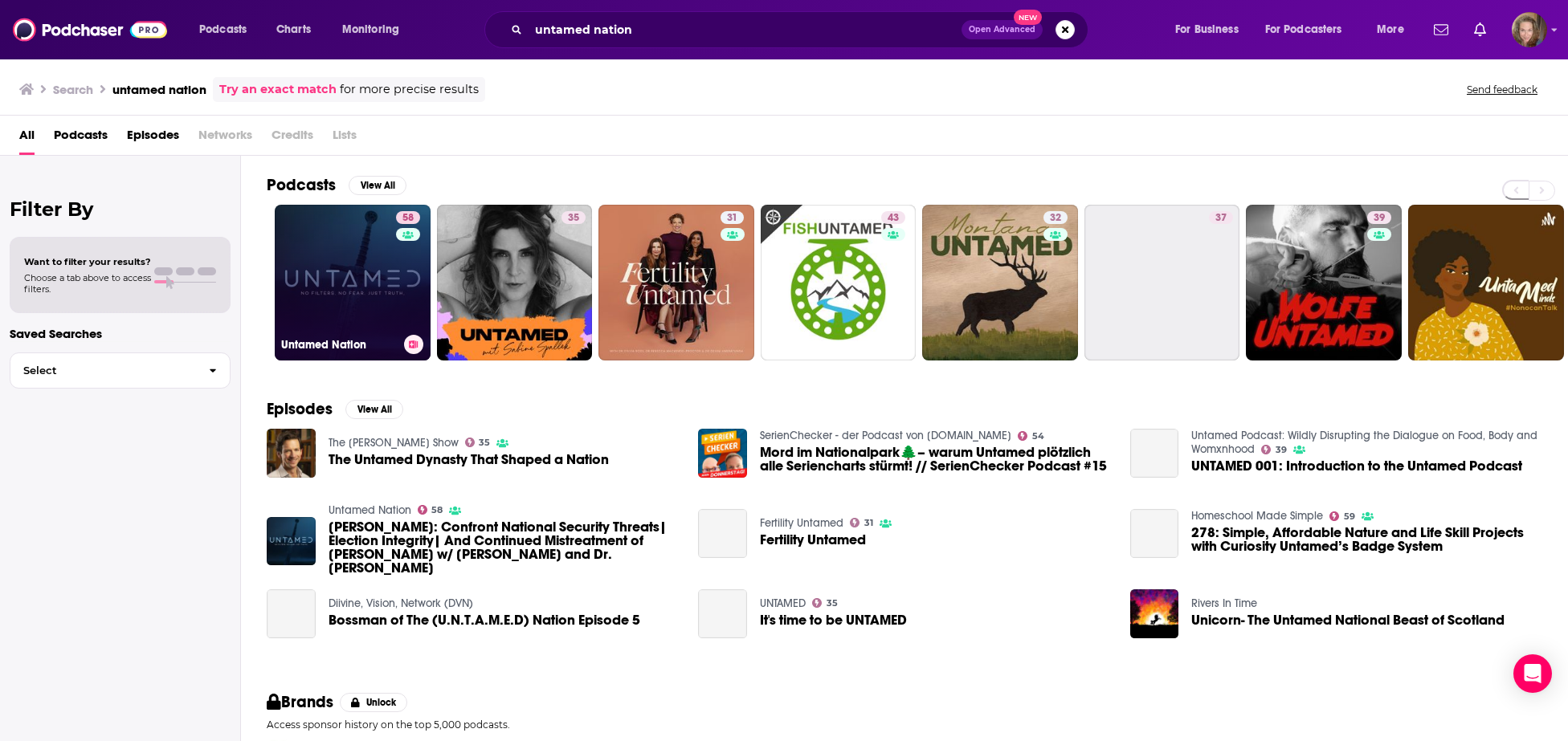
click at [315, 256] on link "58 Untamed Nation" at bounding box center [352, 282] width 156 height 156
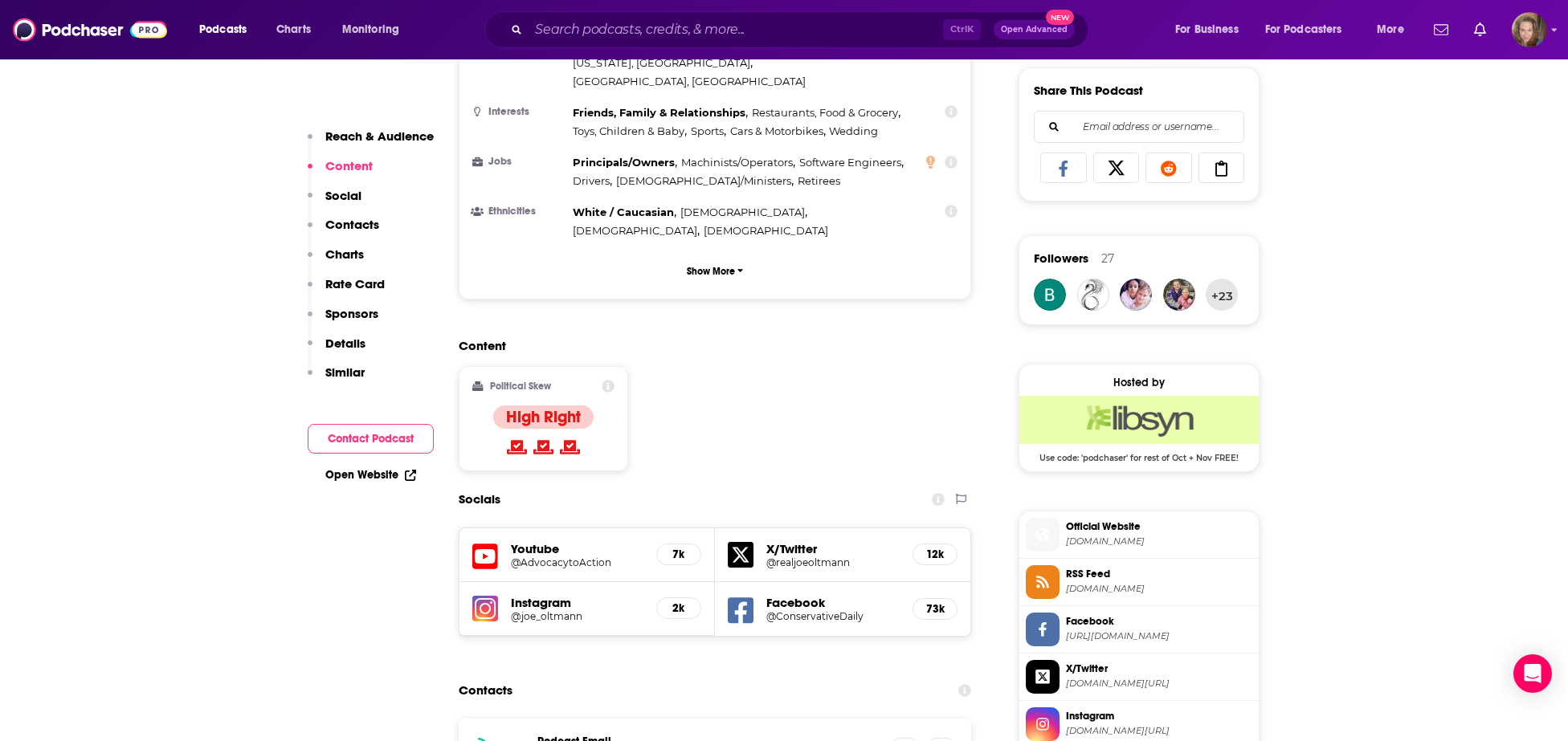
scroll to position [1165, 0]
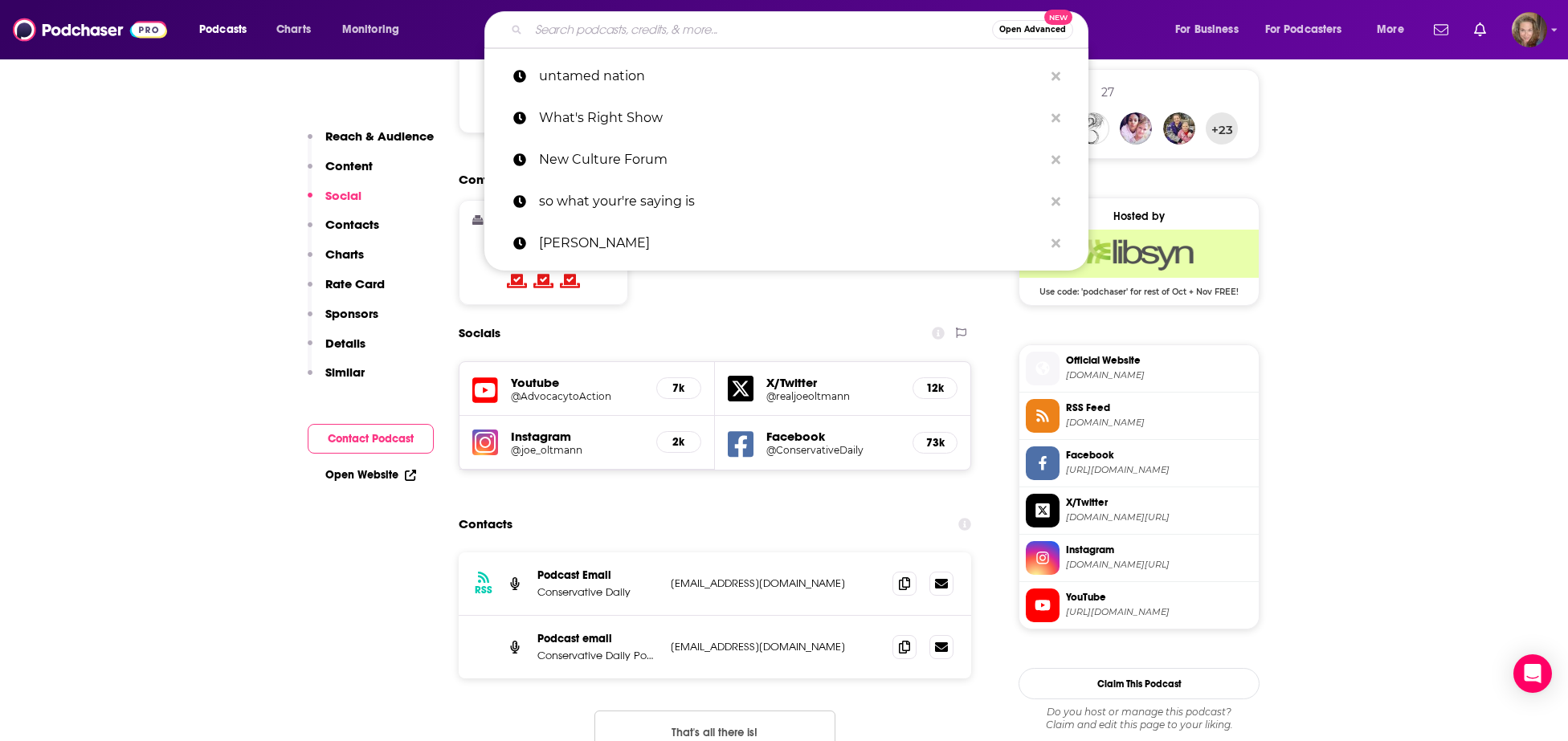
click at [575, 26] on input "Search podcasts, credits, & more..." at bounding box center [759, 30] width 463 height 25
paste input "National Review's Radio Free [US_STATE] Podcast"
type input "National Review's Radio Free [US_STATE] Podcast"
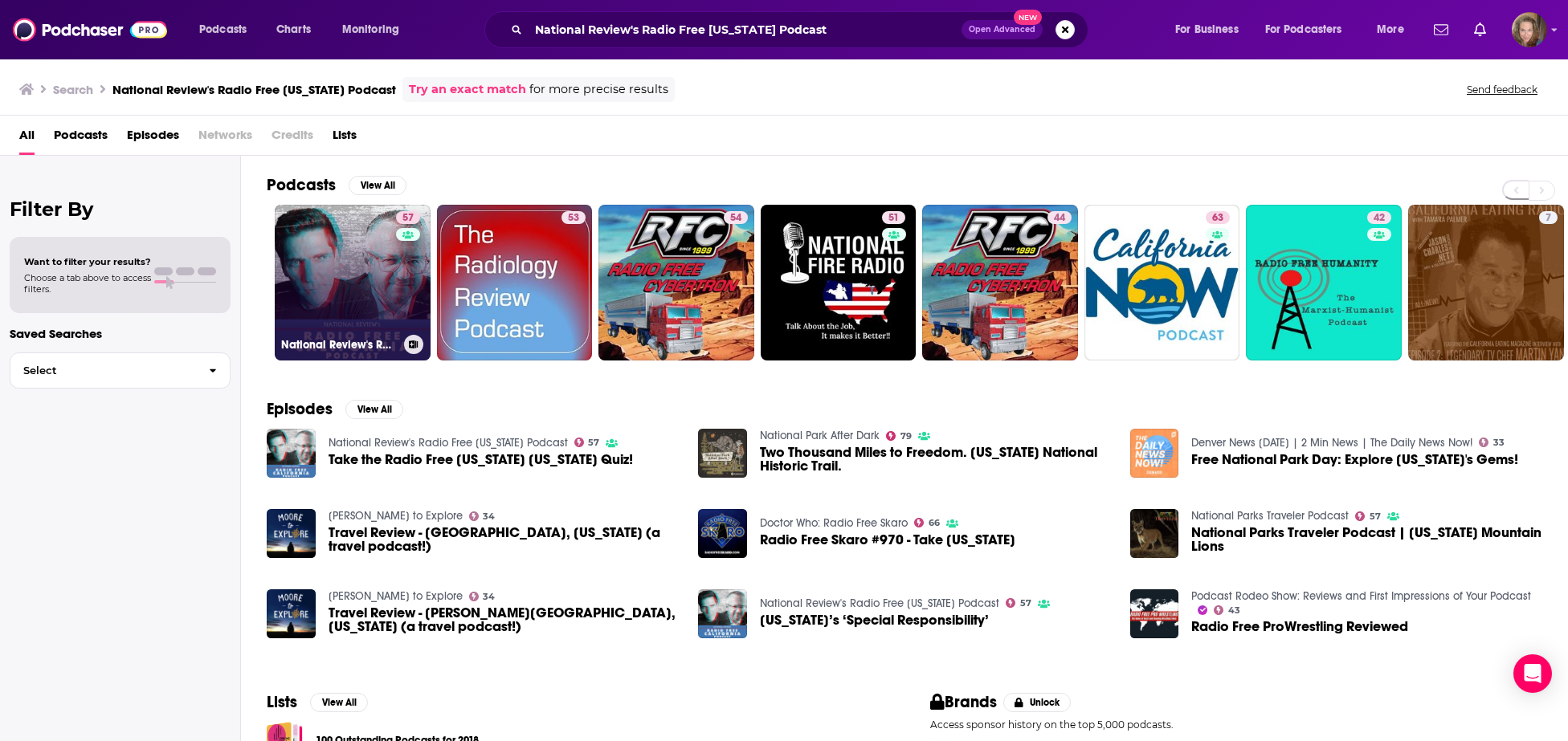
click at [347, 304] on link "57 National Review's Radio Free [US_STATE] Podcast" at bounding box center [352, 282] width 156 height 156
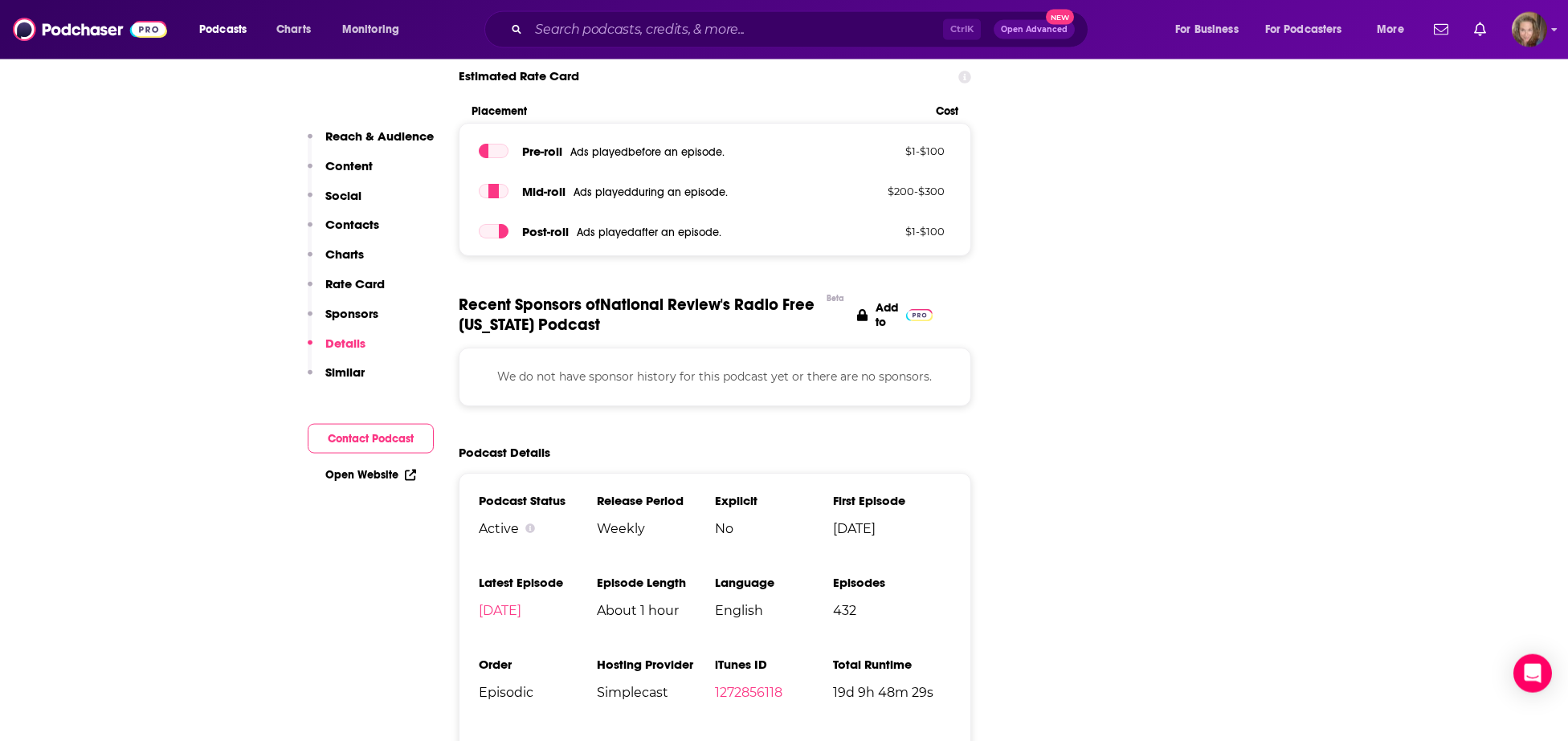
scroll to position [2331, 0]
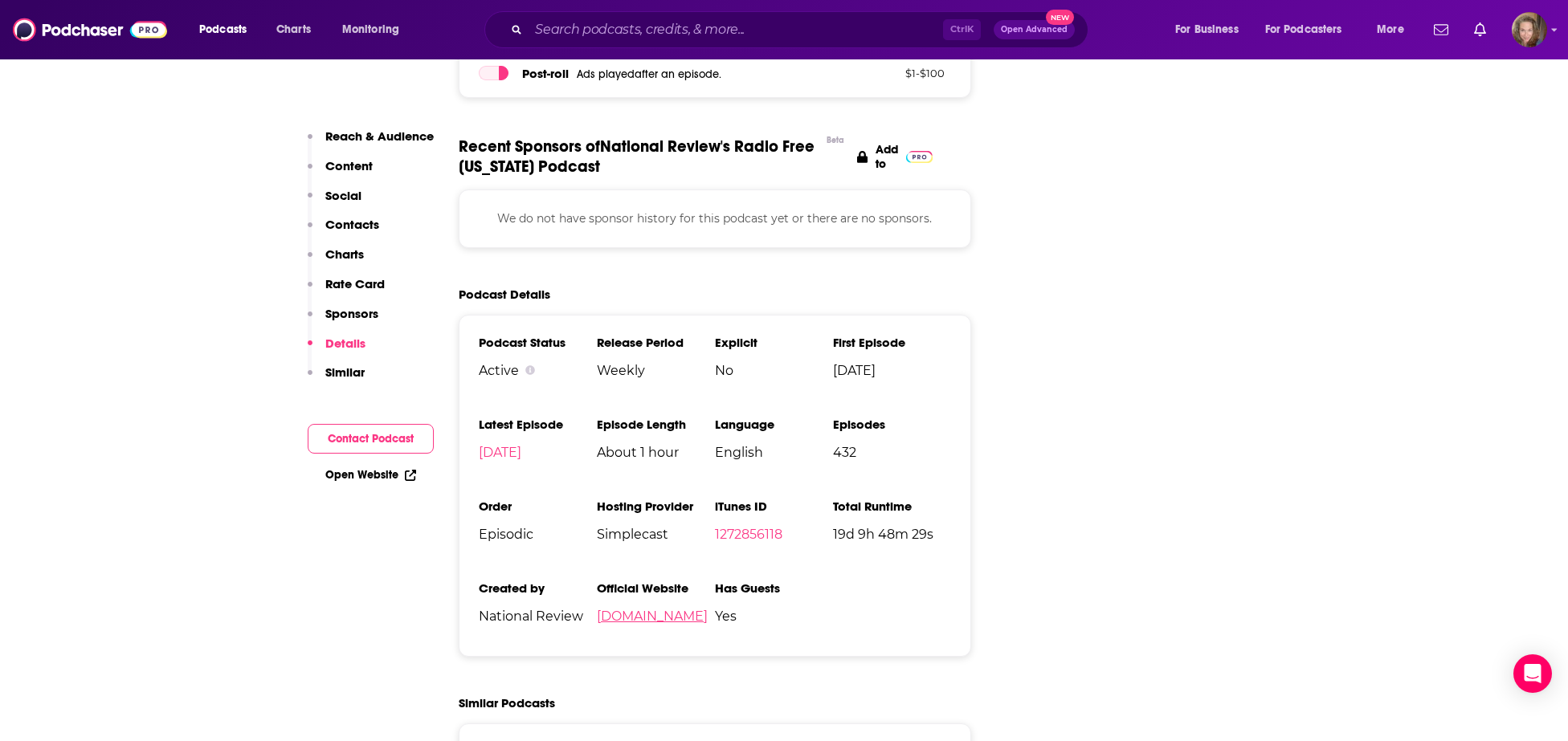
click at [613, 609] on link "[DOMAIN_NAME]" at bounding box center [652, 616] width 111 height 15
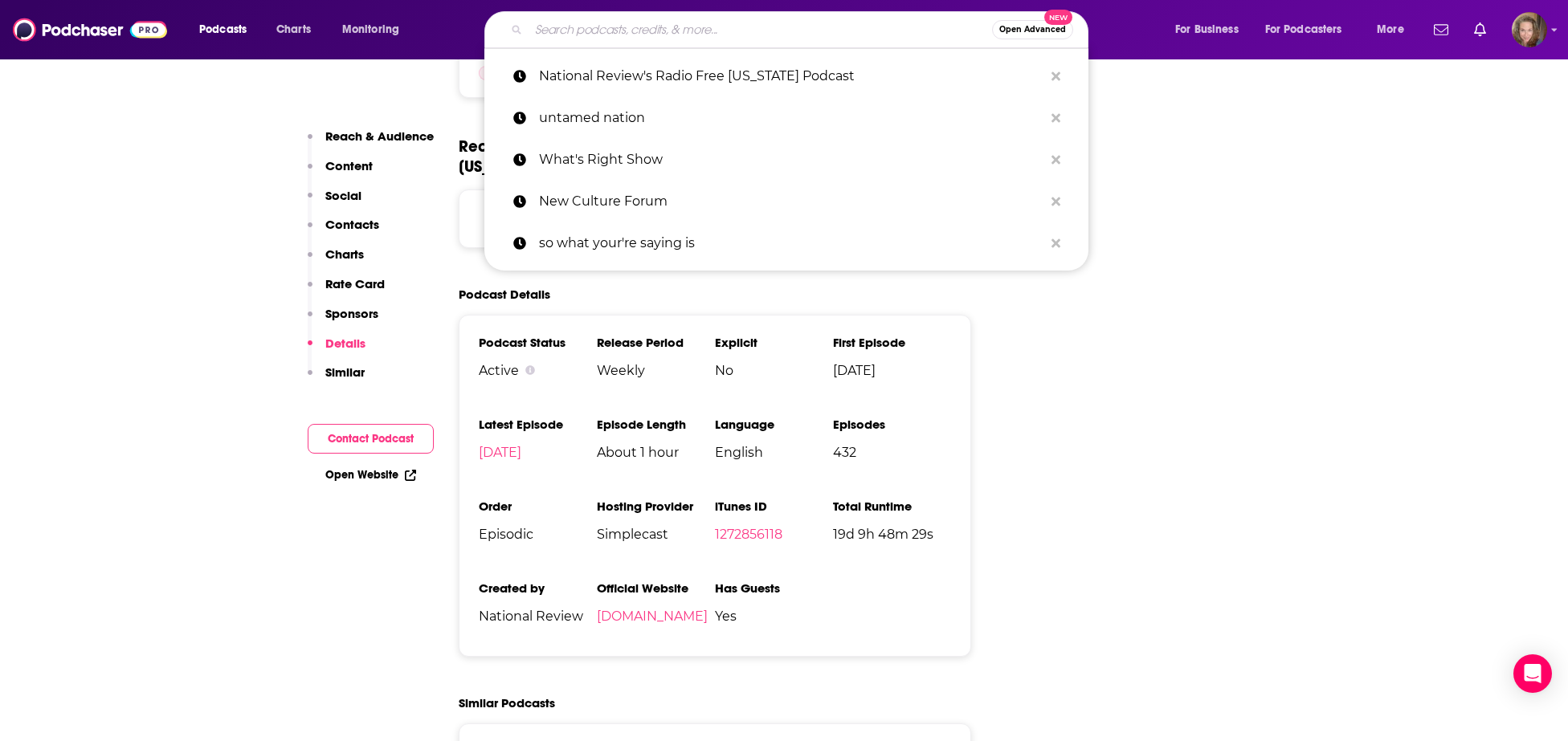
click at [586, 29] on input "Search podcasts, credits, & more..." at bounding box center [759, 30] width 463 height 25
paste input "[PERSON_NAME] Rules for Retrogrades"
type input "[PERSON_NAME] Rules for Retrogrades"
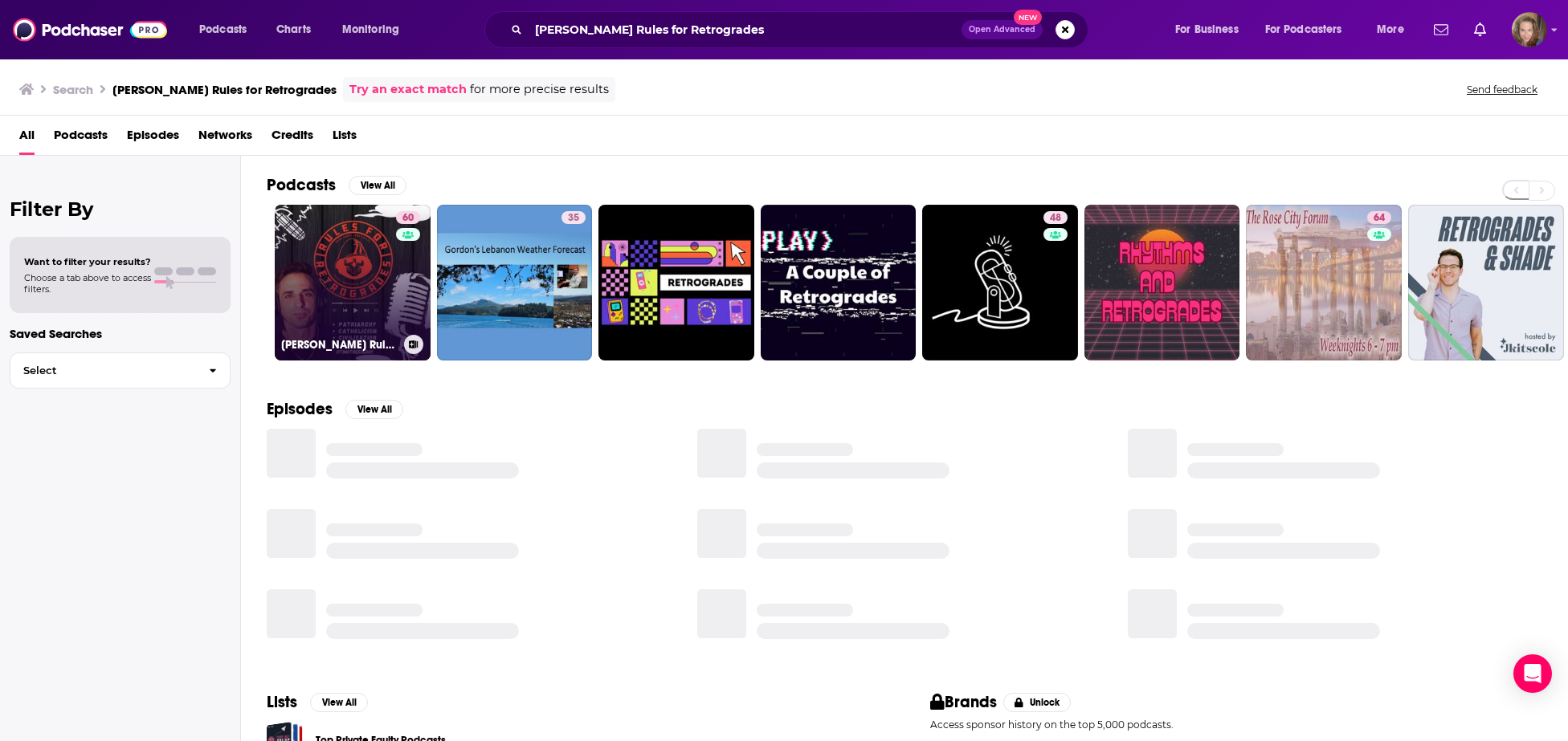
click at [339, 271] on link "60 [PERSON_NAME] Rules for Retrogrades Podcast" at bounding box center [352, 282] width 156 height 156
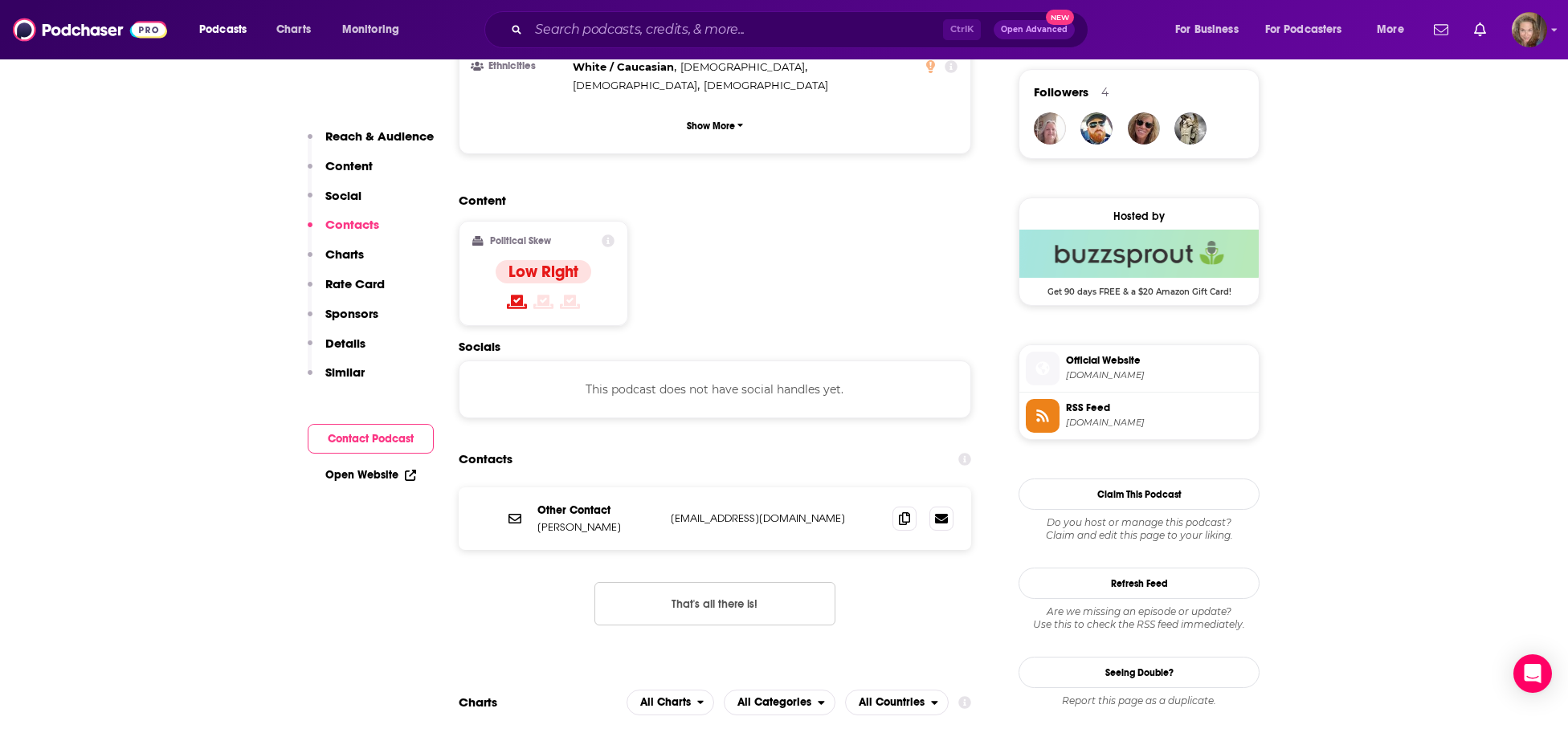
scroll to position [167, 0]
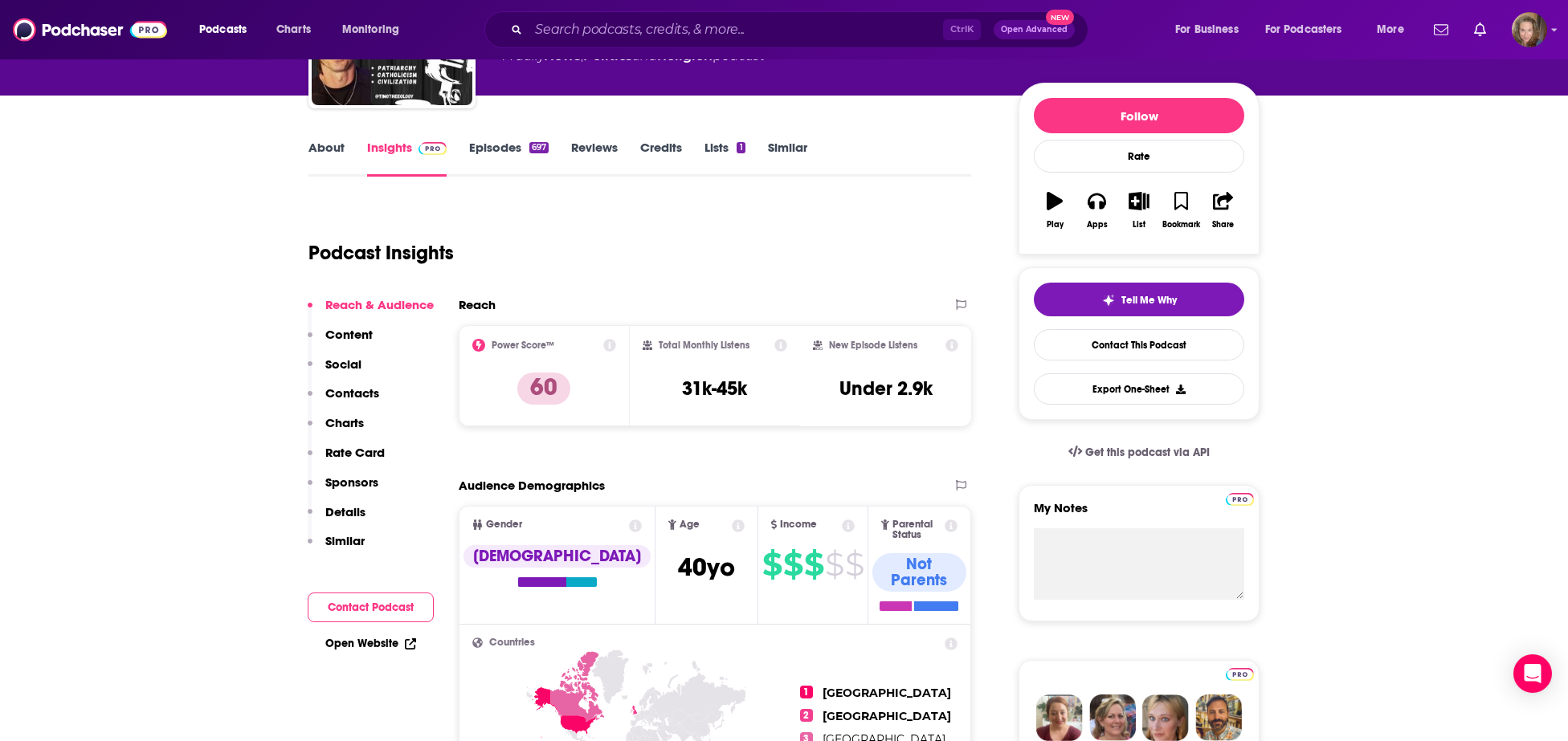
click at [329, 142] on link "About" at bounding box center [327, 157] width 36 height 37
